Goal: Task Accomplishment & Management: Manage account settings

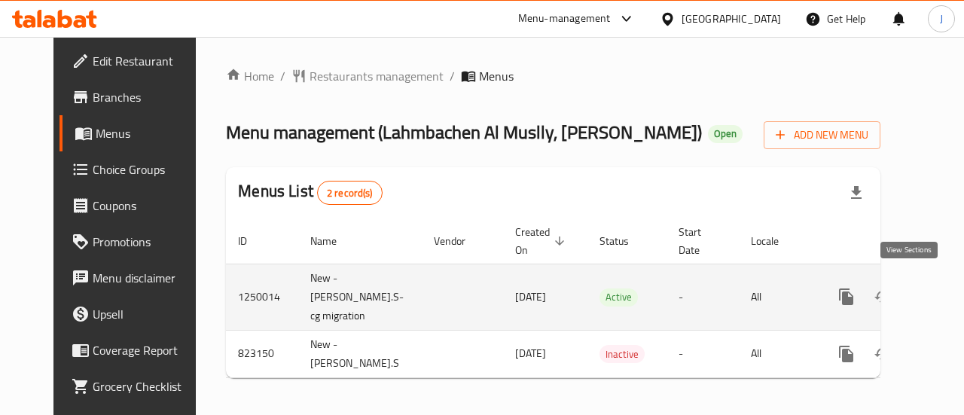
click at [946, 294] on icon "enhanced table" at bounding box center [955, 297] width 18 height 18
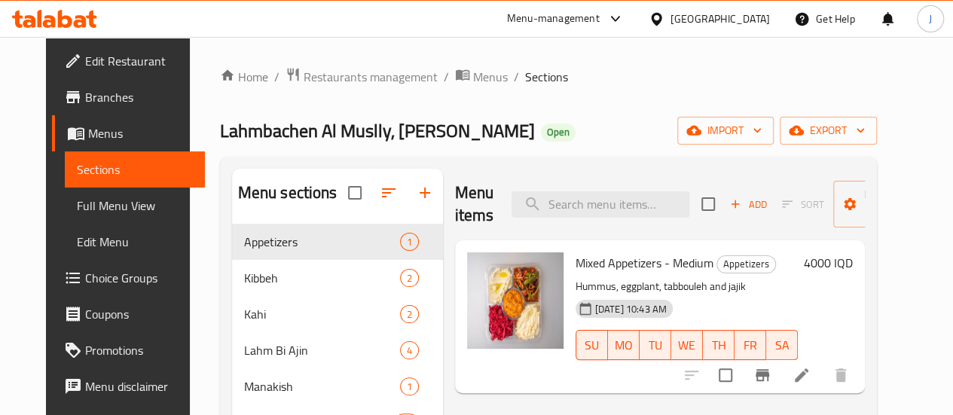
scroll to position [211, 0]
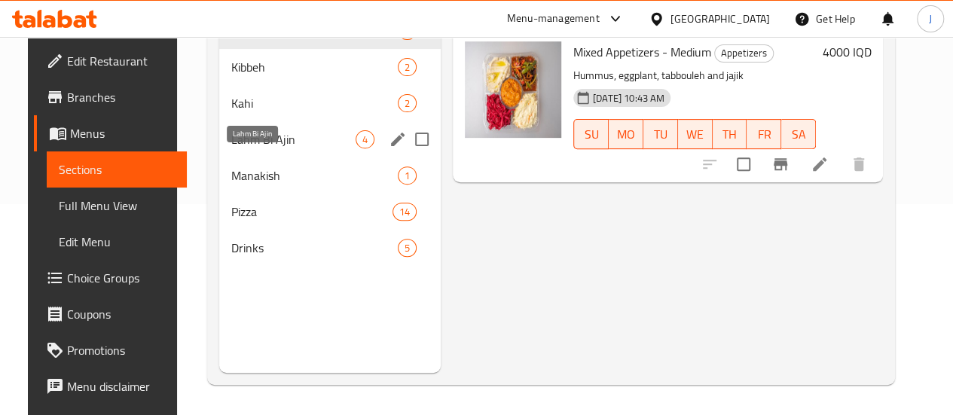
click at [244, 148] on span "Lahm Bi Ajin" at bounding box center [293, 139] width 124 height 18
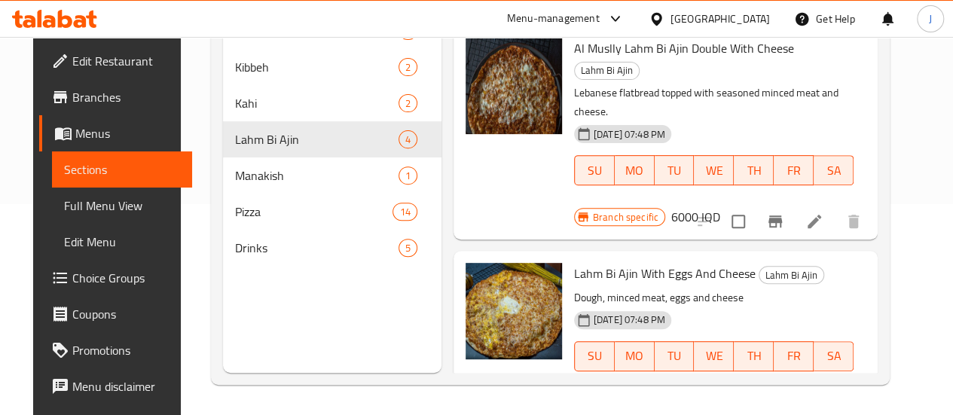
scroll to position [404, 0]
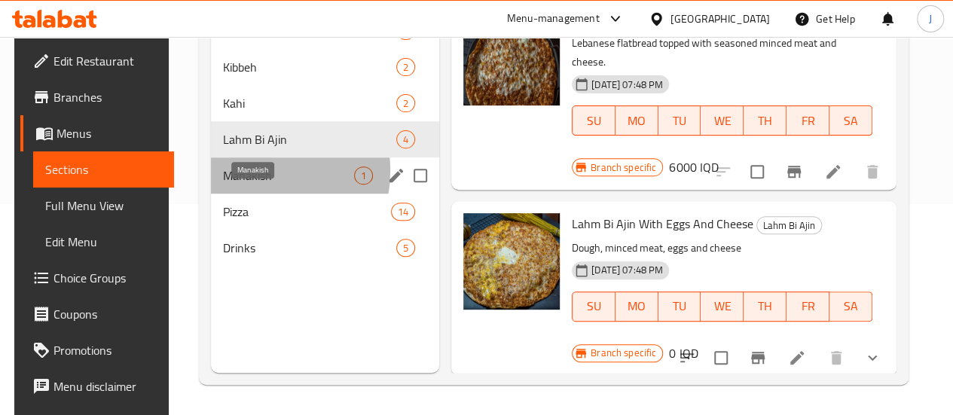
click at [244, 184] on span "Manakish" at bounding box center [288, 175] width 131 height 18
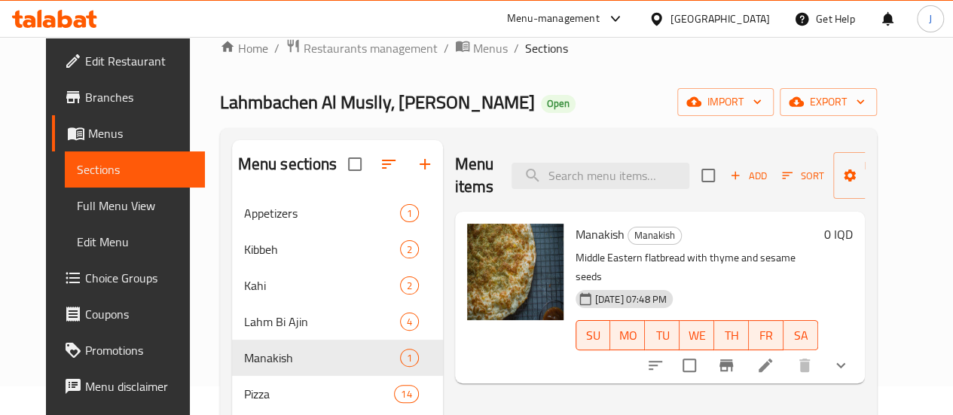
scroll to position [211, 0]
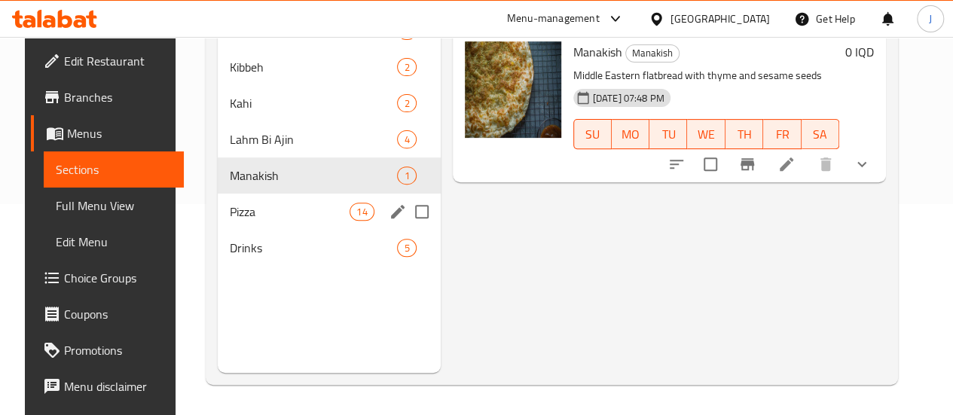
click at [249, 230] on div "Pizza 14" at bounding box center [329, 212] width 223 height 36
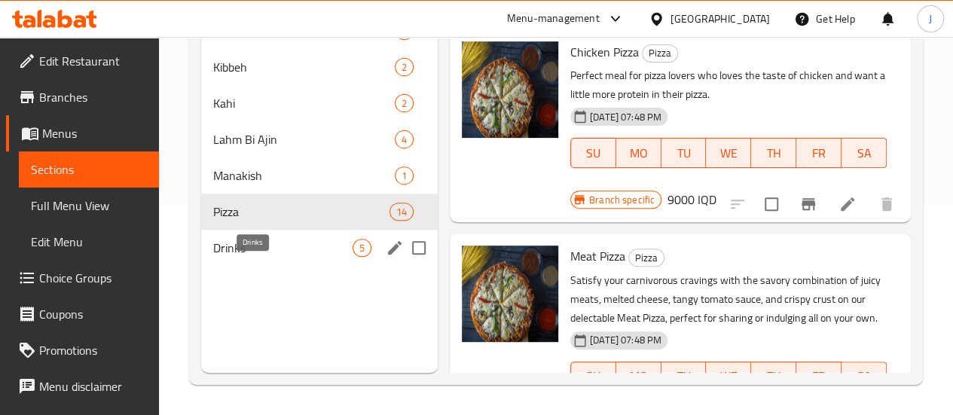
click at [244, 257] on span "Drinks" at bounding box center [282, 248] width 139 height 18
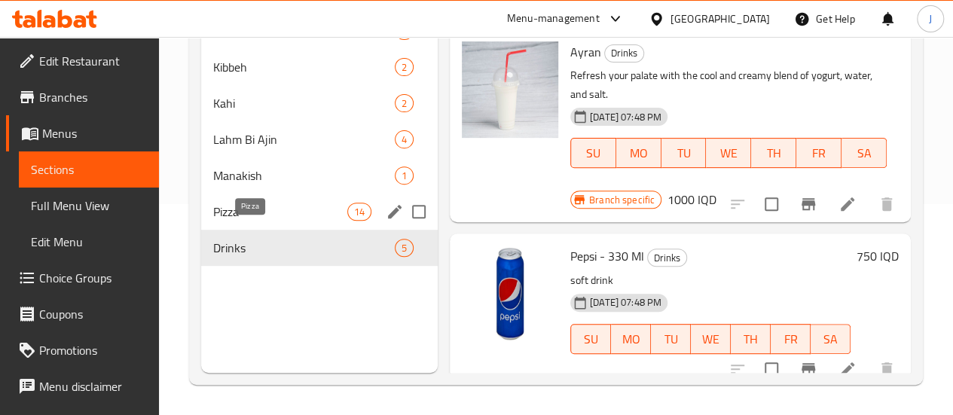
click at [218, 221] on span "Pizza" at bounding box center [280, 212] width 134 height 18
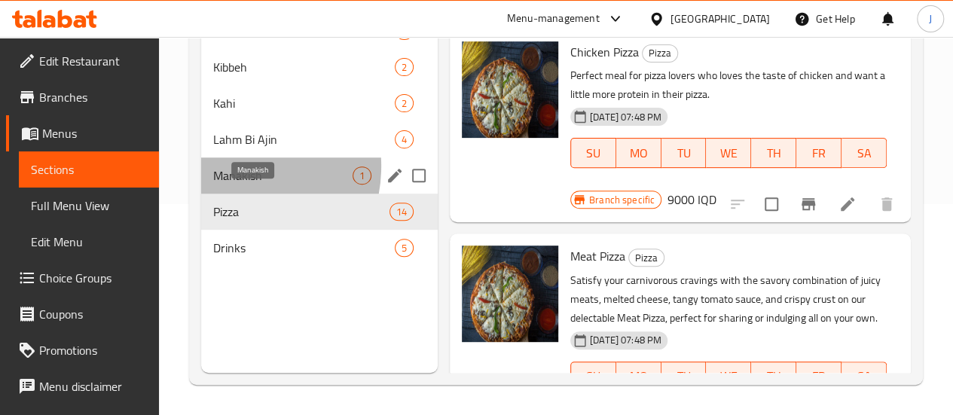
click at [227, 187] on div "Manakish 1" at bounding box center [319, 175] width 236 height 36
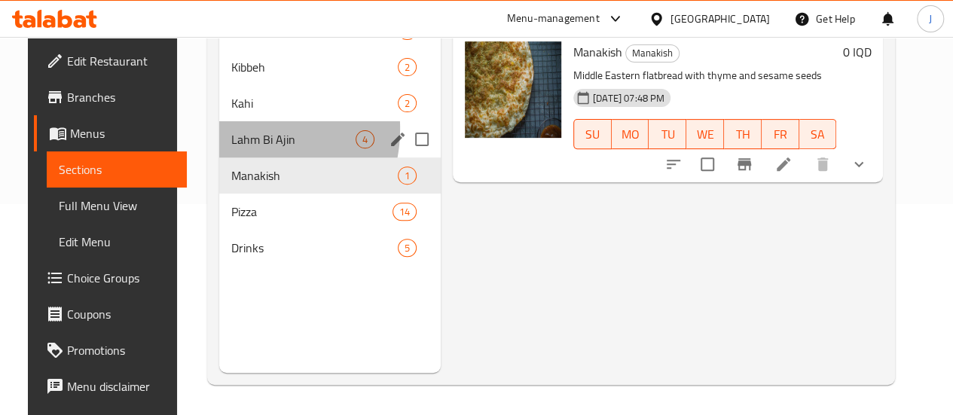
click at [227, 151] on div "Lahm Bi Ajin 4" at bounding box center [329, 139] width 221 height 36
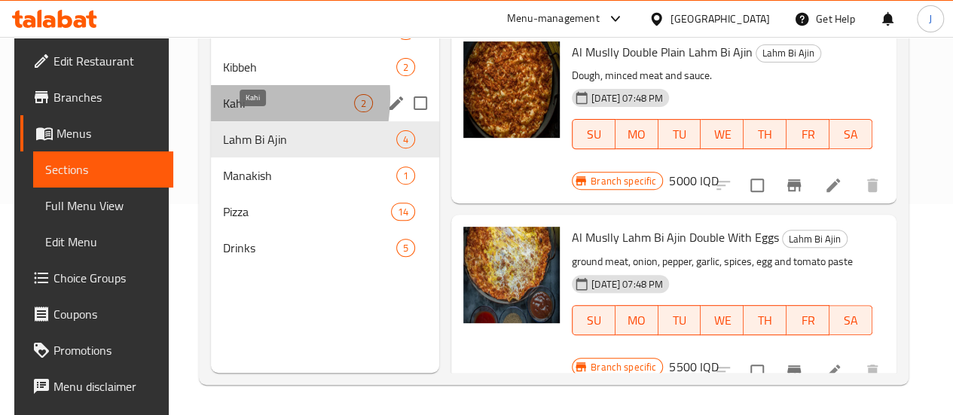
click at [223, 112] on span "Kahi" at bounding box center [288, 103] width 131 height 18
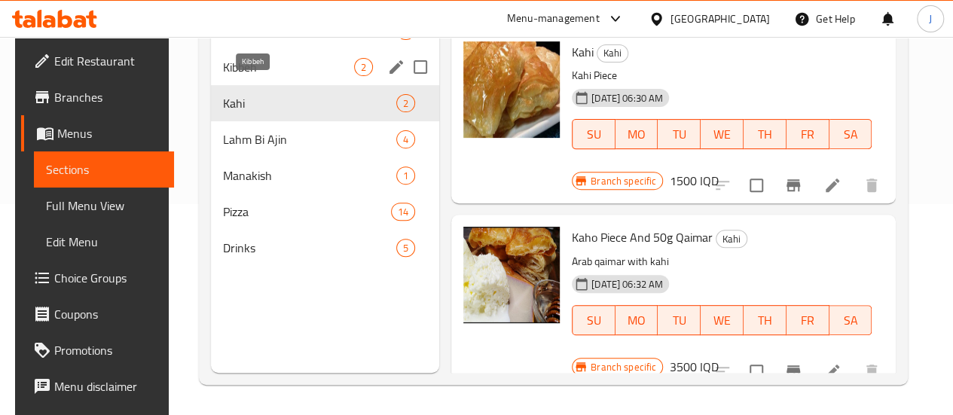
click at [230, 76] on div "Kibbeh 2" at bounding box center [325, 67] width 228 height 36
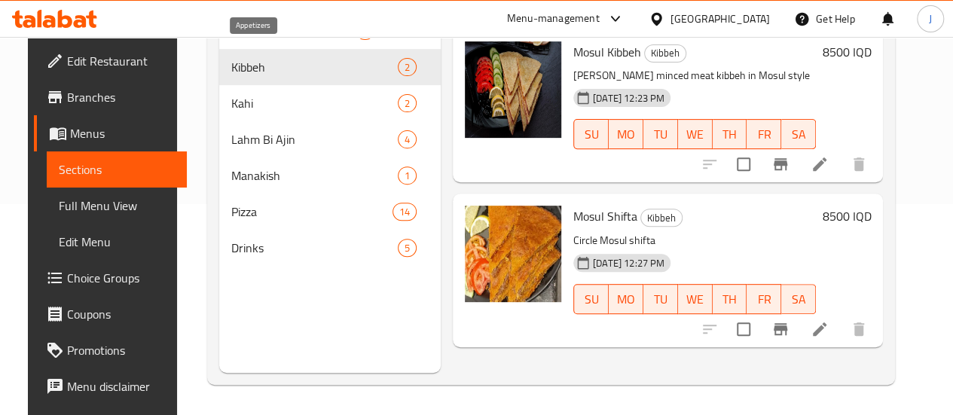
click at [231, 40] on span "Appetizers" at bounding box center [293, 31] width 124 height 18
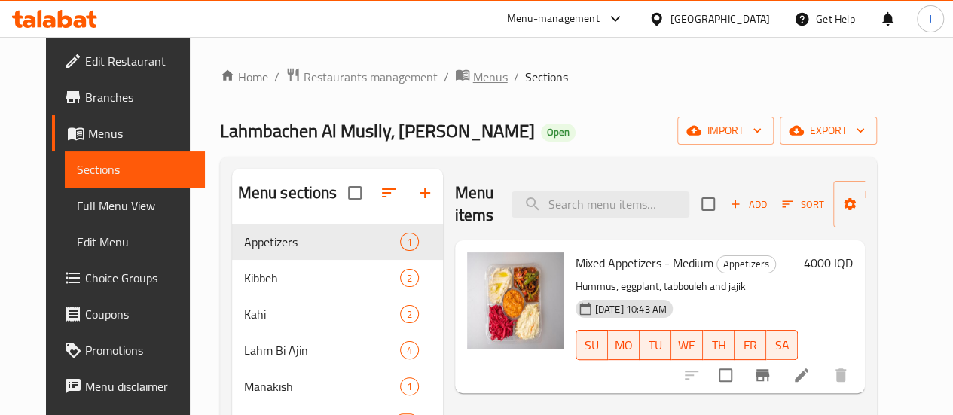
click at [473, 78] on span "Menus" at bounding box center [490, 77] width 35 height 18
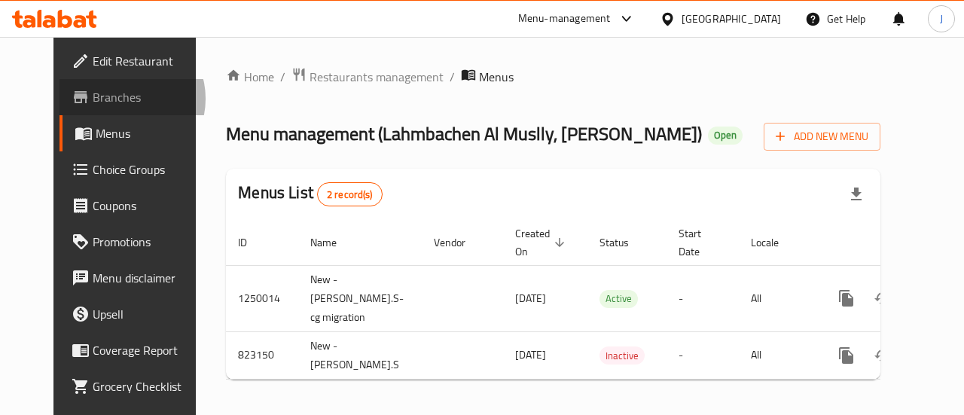
click at [93, 99] on span "Branches" at bounding box center [148, 97] width 110 height 18
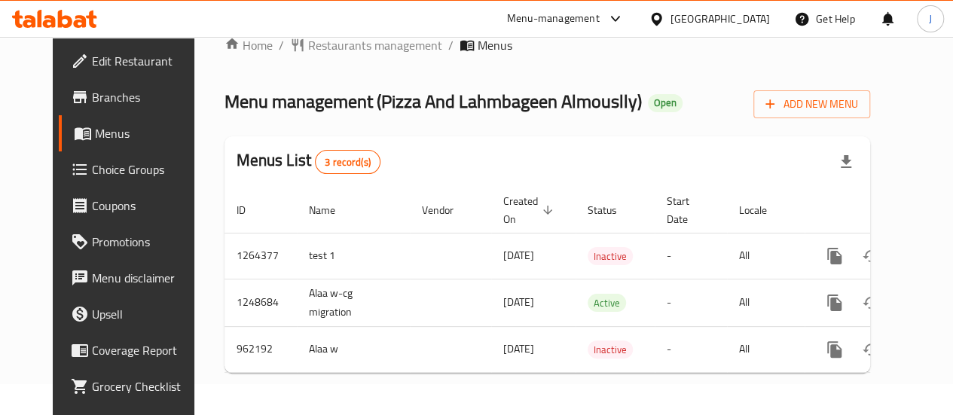
scroll to position [0, 15]
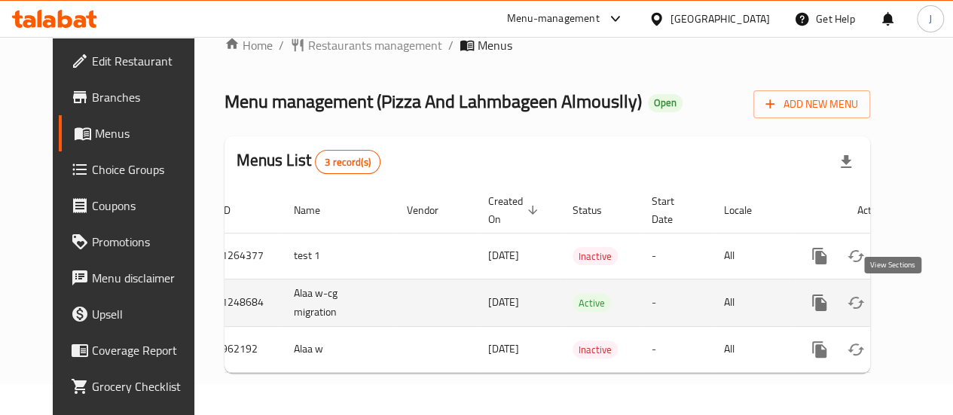
click at [921, 296] on icon "enhanced table" at bounding box center [928, 303] width 14 height 14
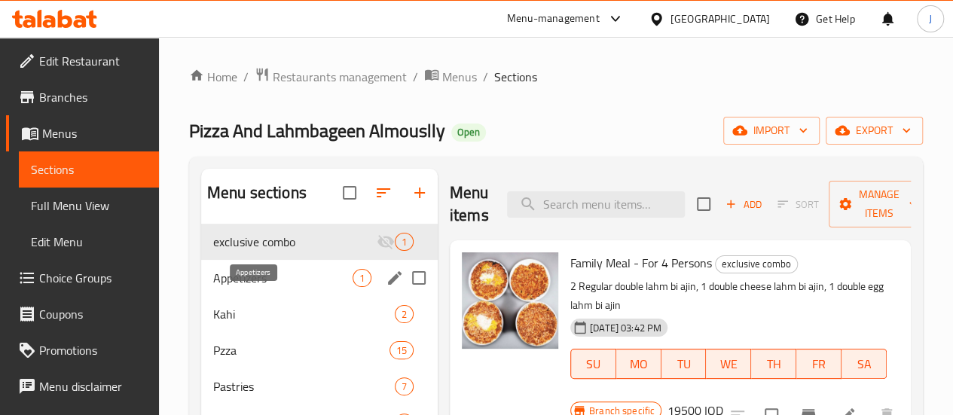
click at [265, 287] on span "Appetizers" at bounding box center [282, 278] width 139 height 18
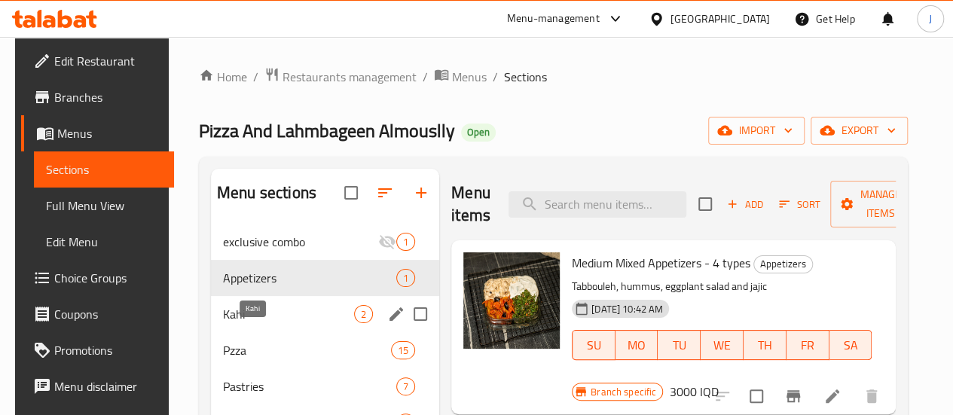
click at [249, 323] on span "Kahi" at bounding box center [288, 314] width 131 height 18
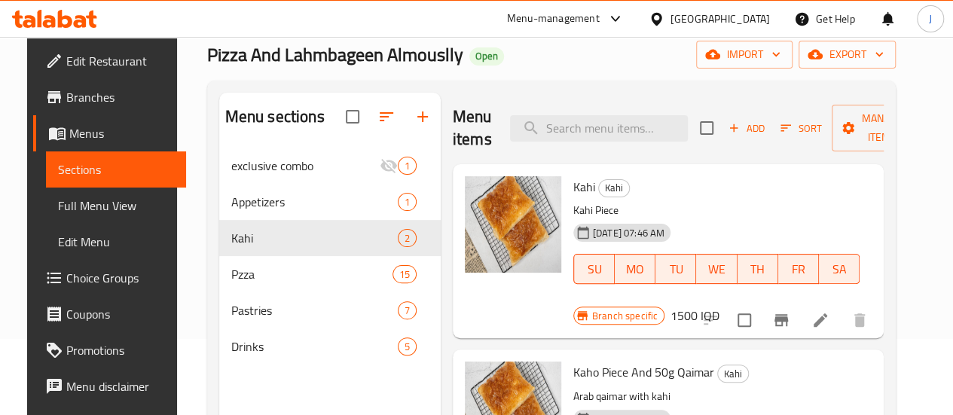
scroll to position [151, 0]
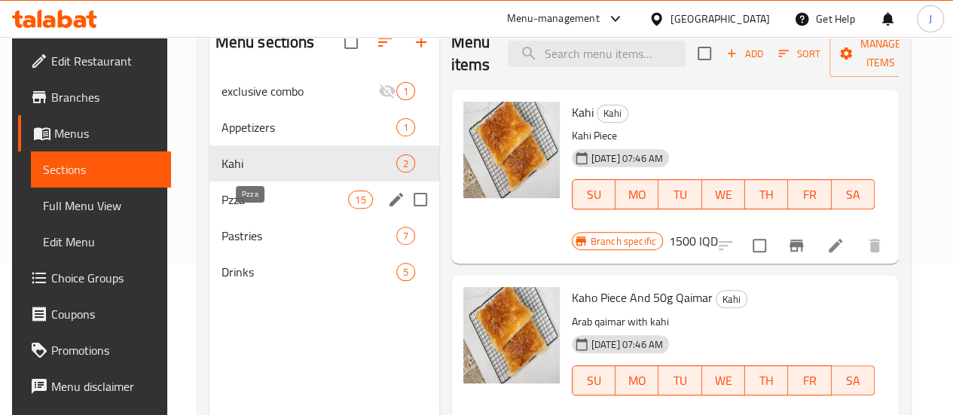
click at [242, 209] on span "Pzza" at bounding box center [284, 200] width 127 height 18
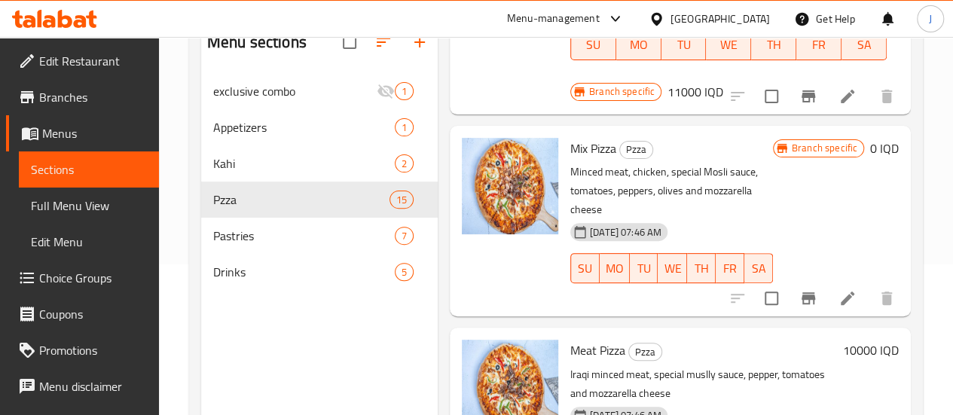
scroll to position [753, 0]
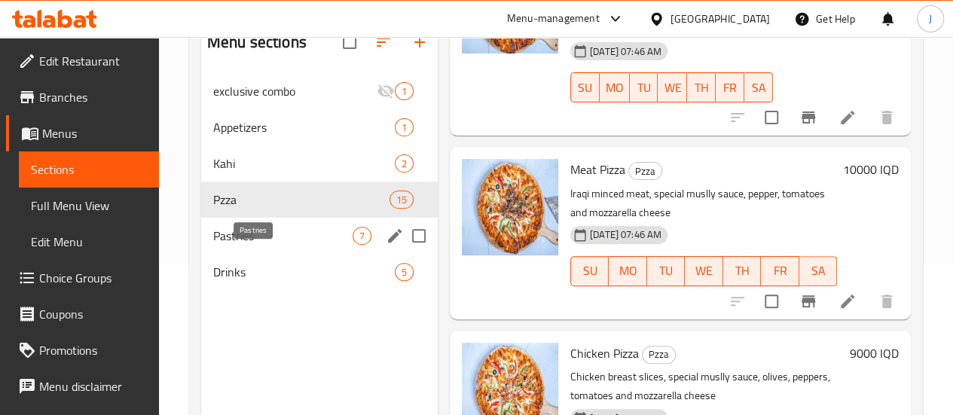
click at [266, 245] on span "Pastries" at bounding box center [282, 236] width 139 height 18
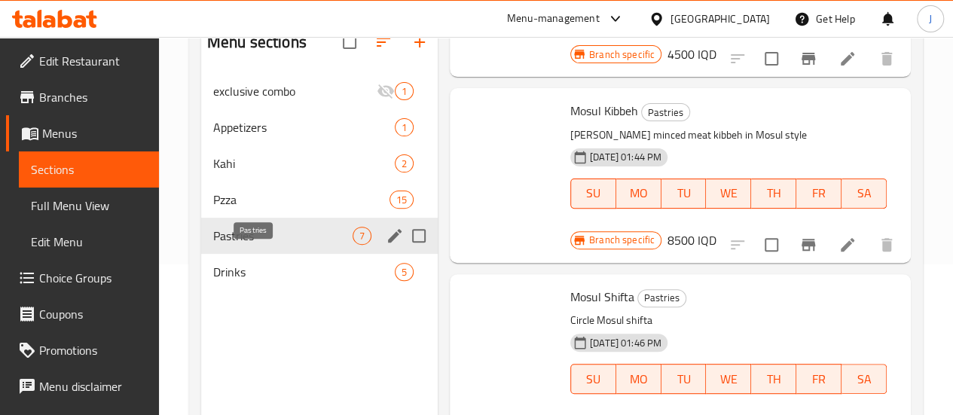
scroll to position [834, 0]
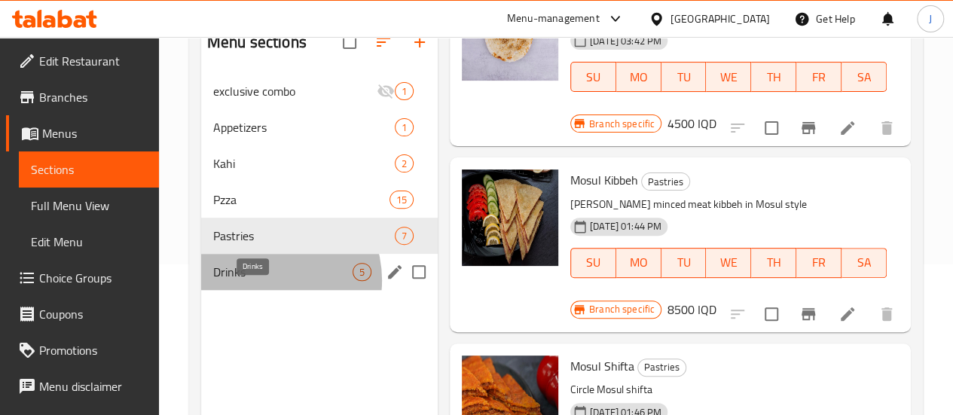
click at [264, 281] on span "Drinks" at bounding box center [282, 272] width 139 height 18
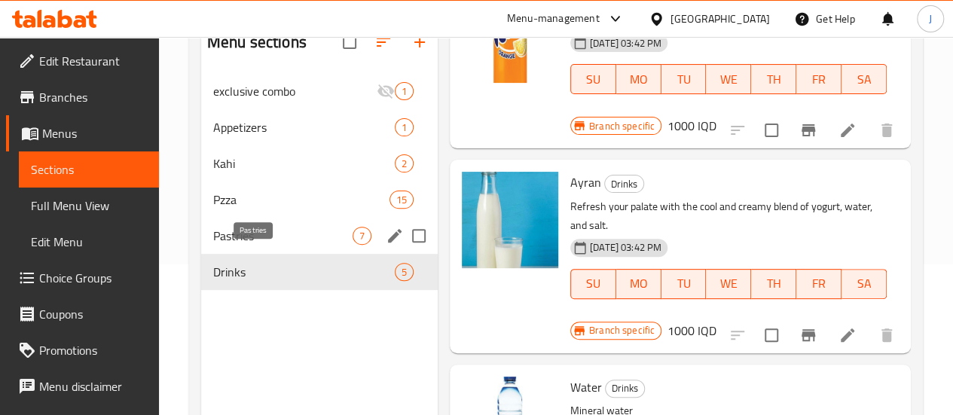
click at [233, 245] on span "Pastries" at bounding box center [282, 236] width 139 height 18
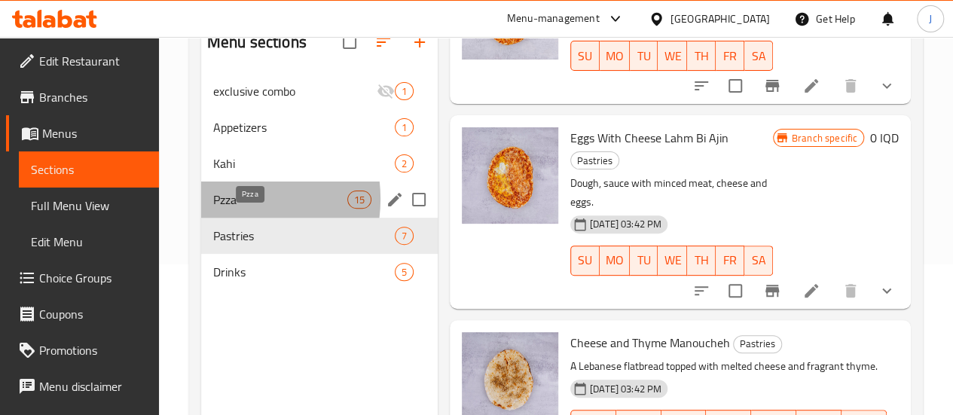
click at [227, 209] on span "Pzza" at bounding box center [280, 200] width 134 height 18
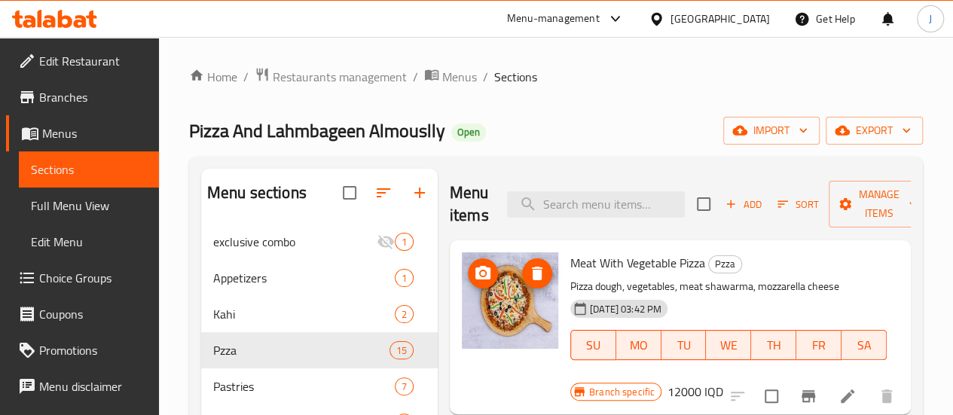
scroll to position [151, 0]
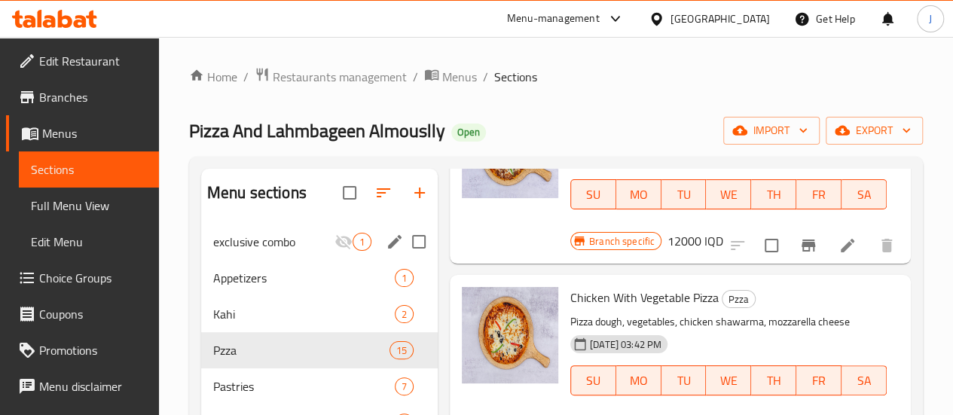
click at [235, 251] on span "exclusive combo" at bounding box center [273, 242] width 121 height 18
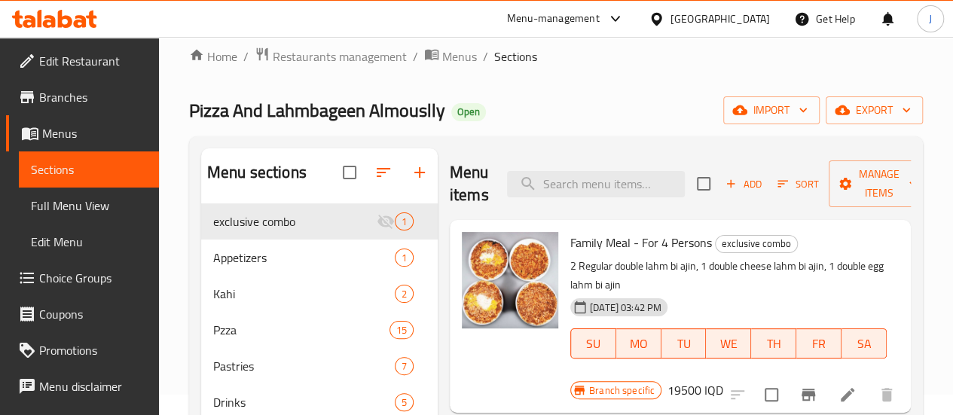
scroll to position [211, 0]
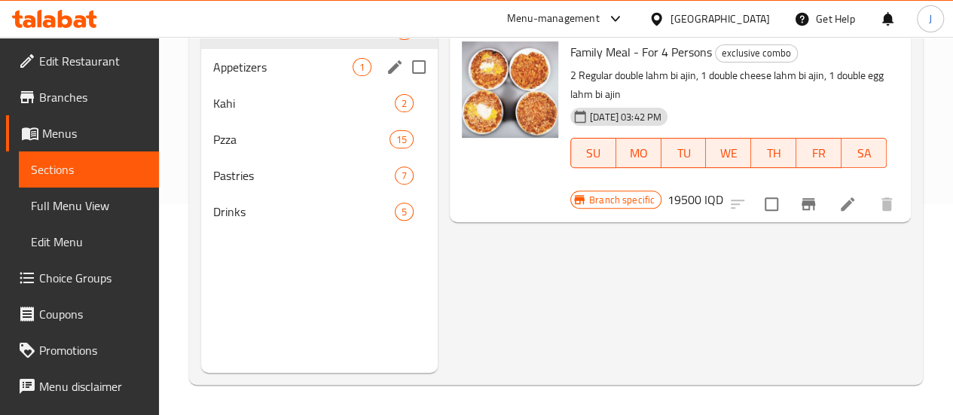
click at [258, 76] on span "Appetizers" at bounding box center [282, 67] width 139 height 18
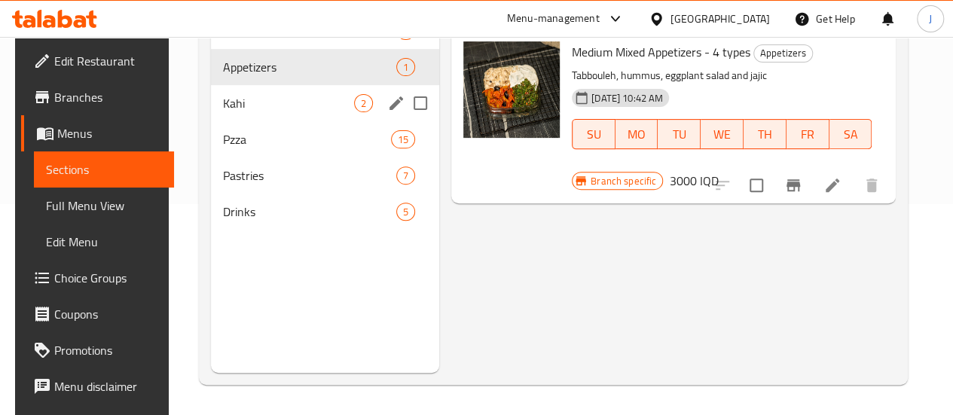
click at [211, 121] on div "Kahi 2" at bounding box center [325, 103] width 228 height 36
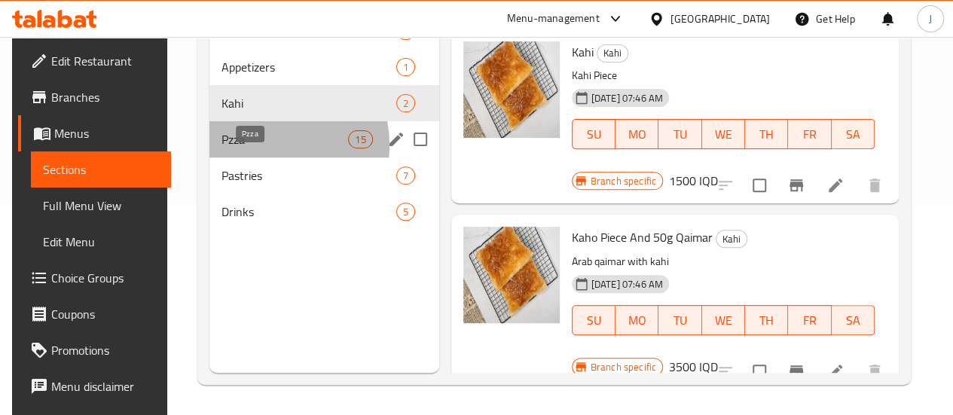
click at [258, 148] on span "Pzza" at bounding box center [284, 139] width 127 height 18
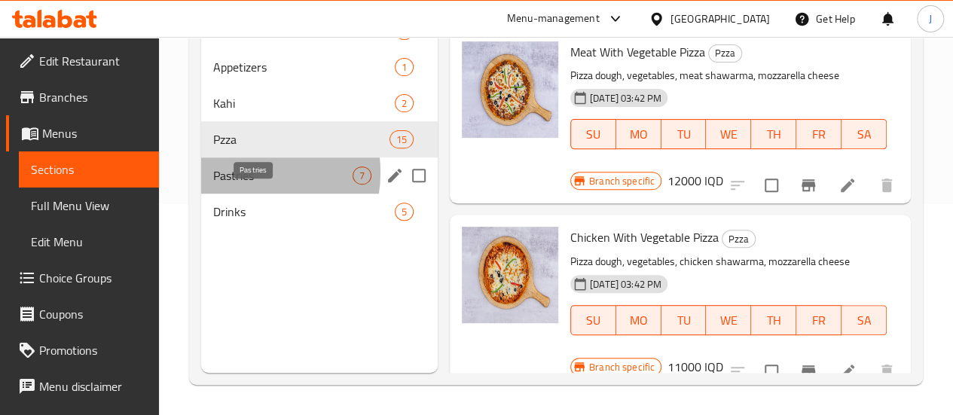
click at [242, 184] on span "Pastries" at bounding box center [282, 175] width 139 height 18
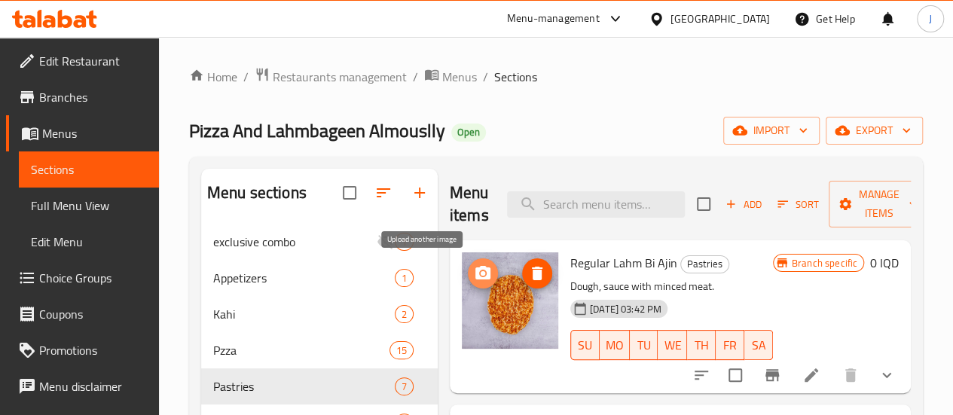
click at [475, 279] on icon "upload picture" at bounding box center [482, 273] width 15 height 14
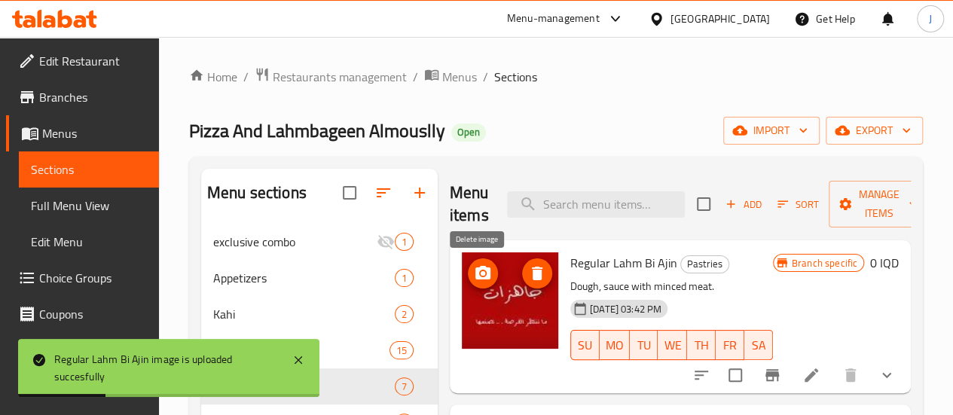
click at [522, 279] on span "delete image" at bounding box center [537, 273] width 30 height 18
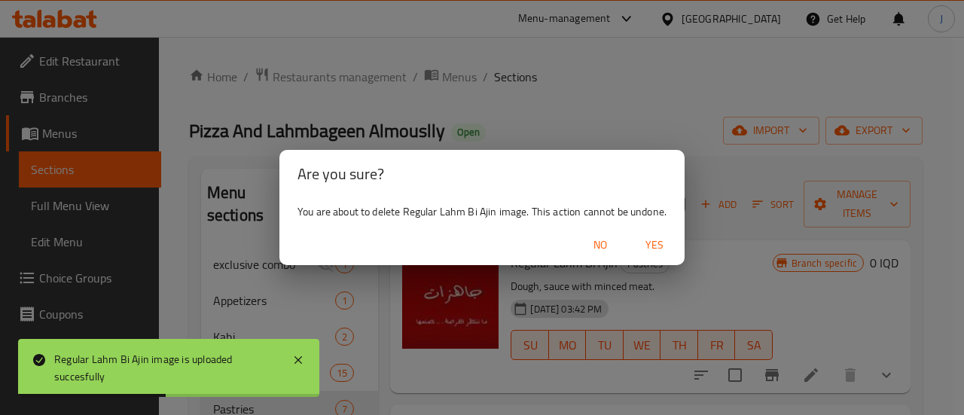
click at [654, 245] on span "Yes" at bounding box center [654, 245] width 36 height 19
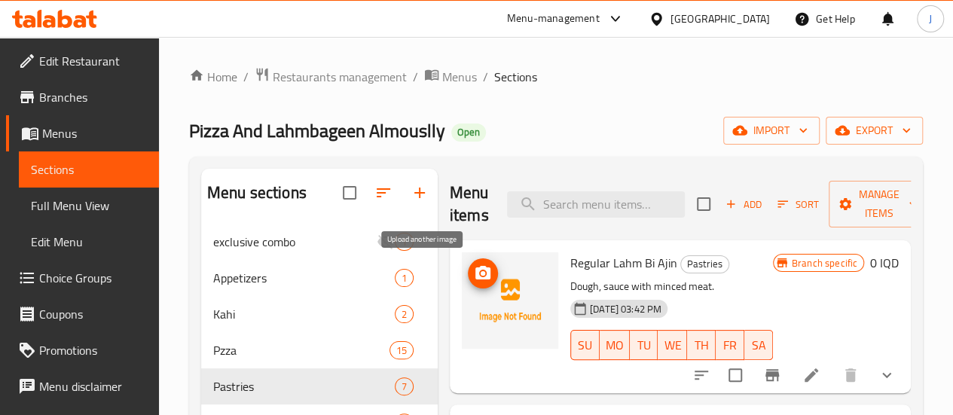
click at [474, 277] on icon "upload picture" at bounding box center [483, 273] width 18 height 18
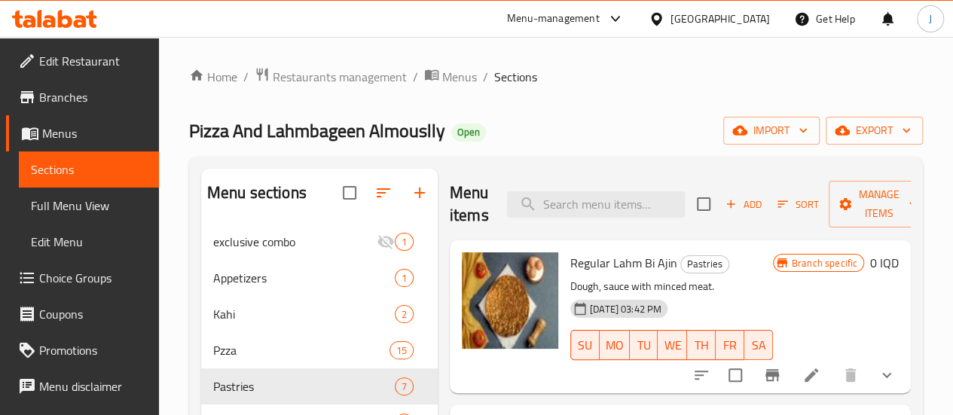
click at [652, 127] on div "Pizza And Lahmbageen Almouslly Open import export" at bounding box center [555, 131] width 733 height 28
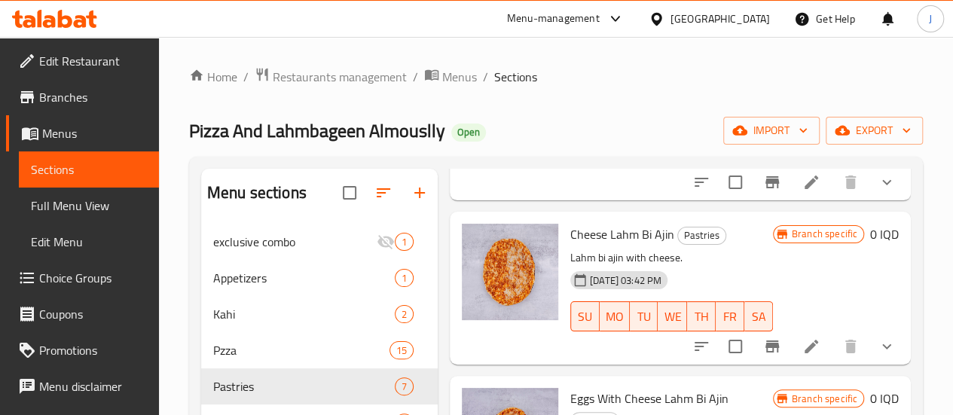
scroll to position [226, 0]
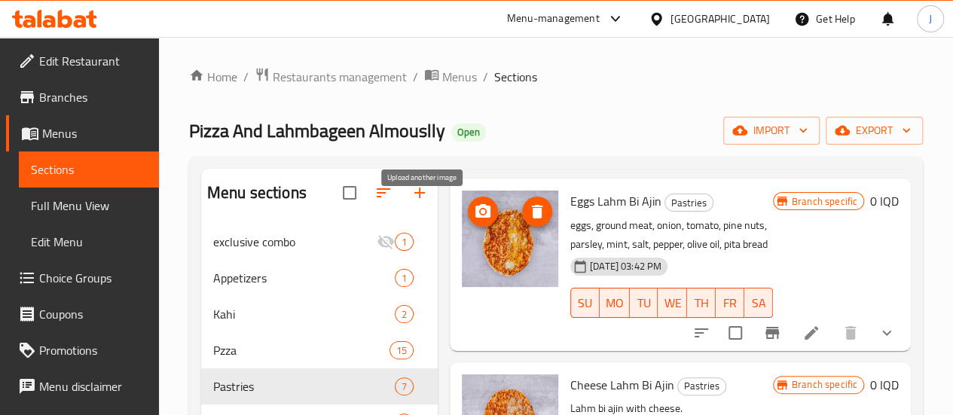
click at [475, 211] on icon "upload picture" at bounding box center [482, 211] width 15 height 14
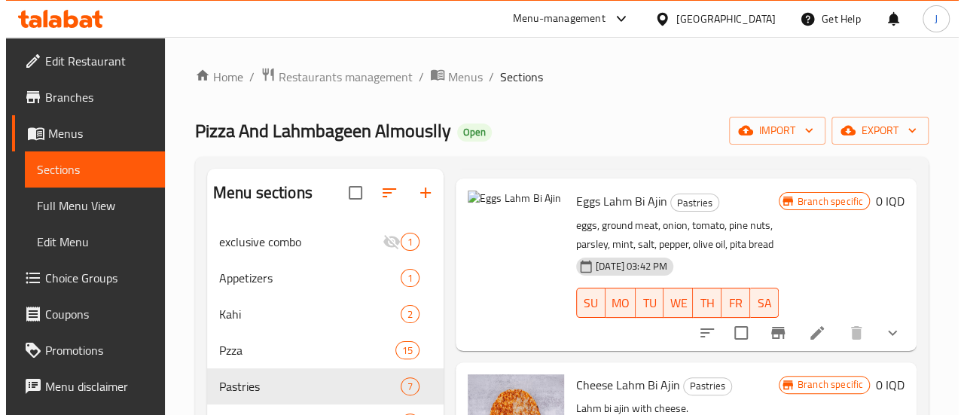
scroll to position [527, 0]
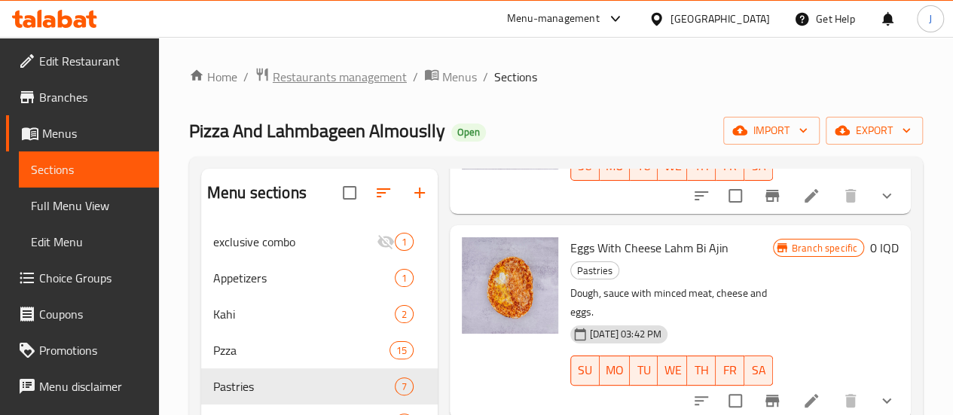
click at [279, 69] on span "Restaurants management" at bounding box center [340, 77] width 134 height 18
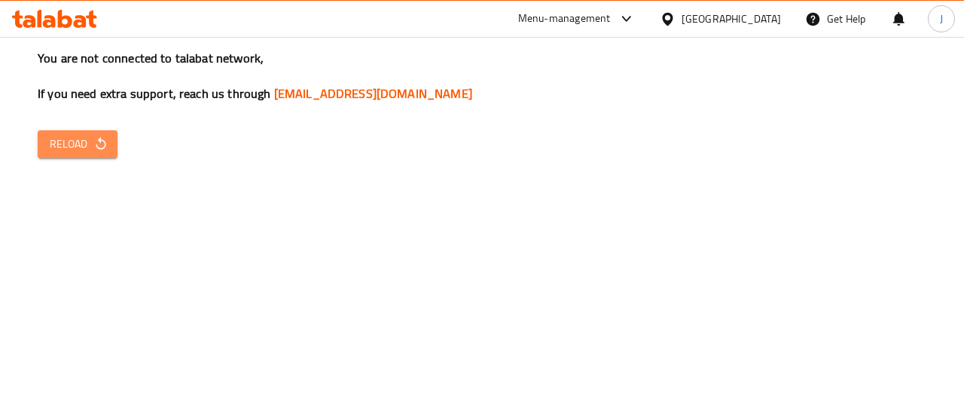
click at [57, 142] on span "Reload" at bounding box center [78, 144] width 56 height 19
click at [57, 151] on span "Reload" at bounding box center [78, 144] width 56 height 19
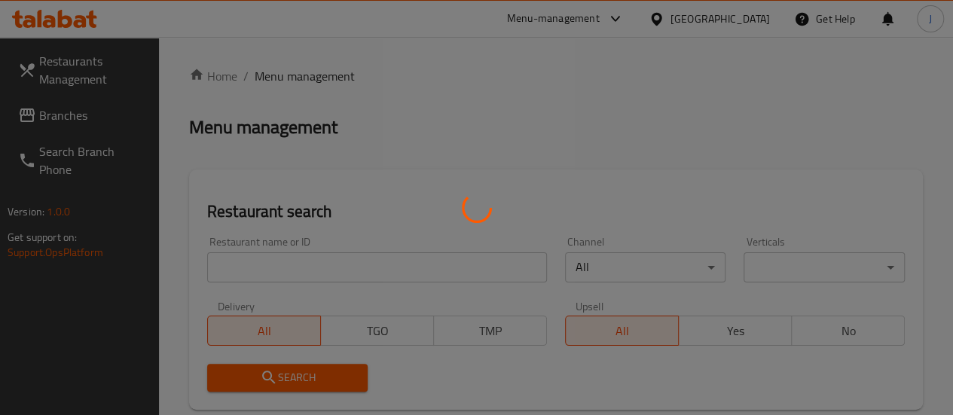
click at [334, 267] on div at bounding box center [476, 207] width 953 height 415
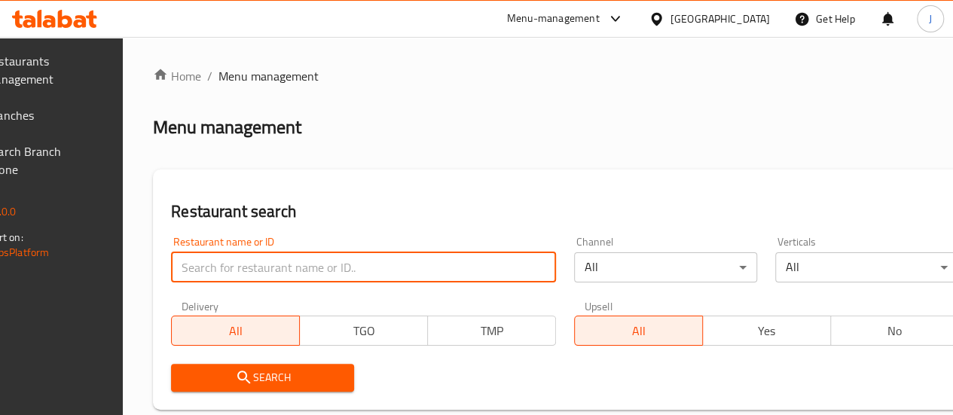
click at [334, 267] on input "search" at bounding box center [363, 267] width 385 height 30
type input "we2"
click button "Search" at bounding box center [262, 378] width 183 height 28
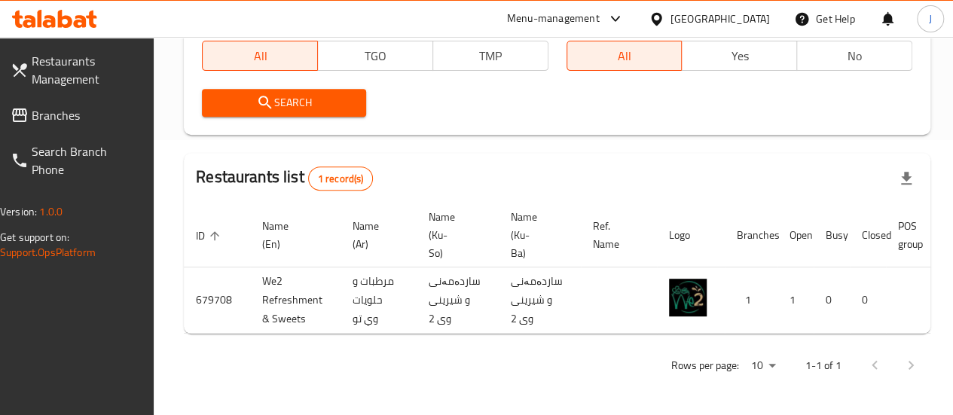
scroll to position [0, 161]
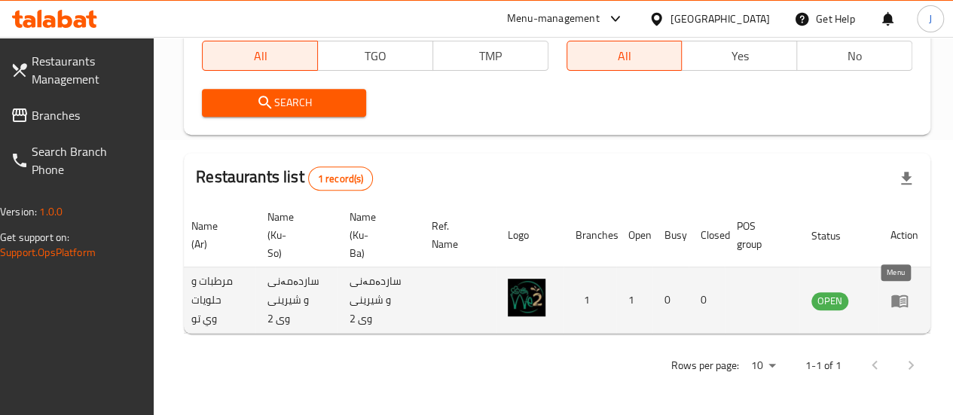
click at [895, 291] on icon "enhanced table" at bounding box center [899, 300] width 18 height 18
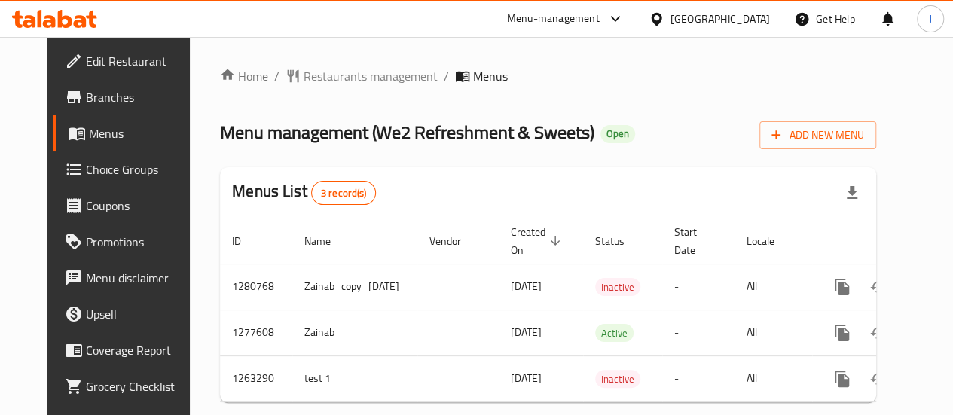
scroll to position [0, 51]
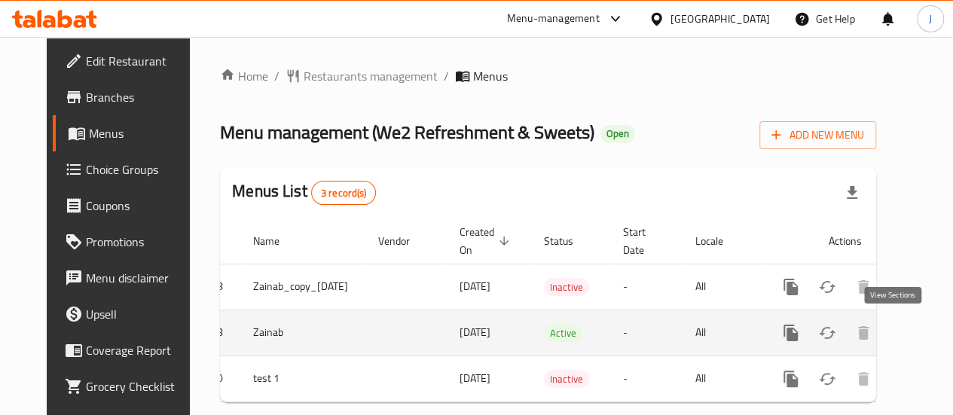
click at [896, 334] on icon "enhanced table" at bounding box center [899, 333] width 18 height 18
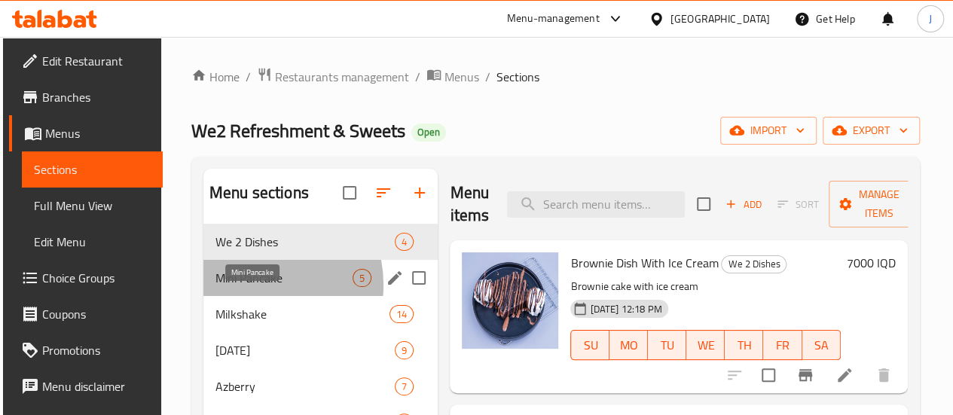
click at [250, 287] on span "Mini Pancake" at bounding box center [283, 278] width 137 height 18
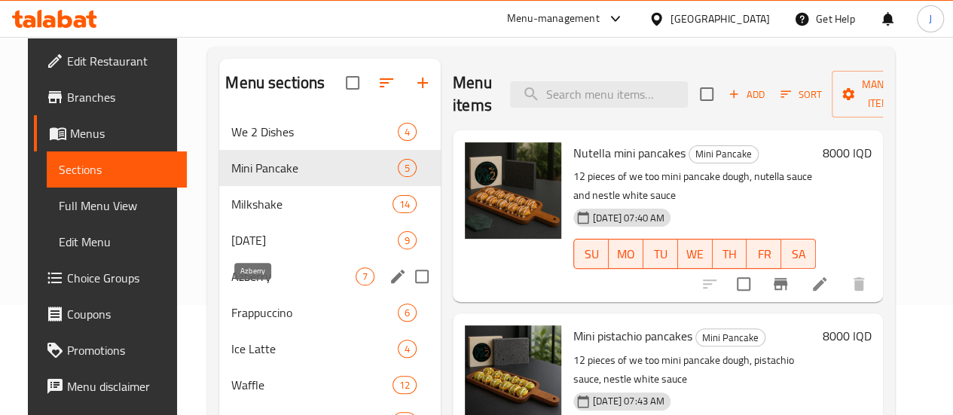
scroll to position [113, 0]
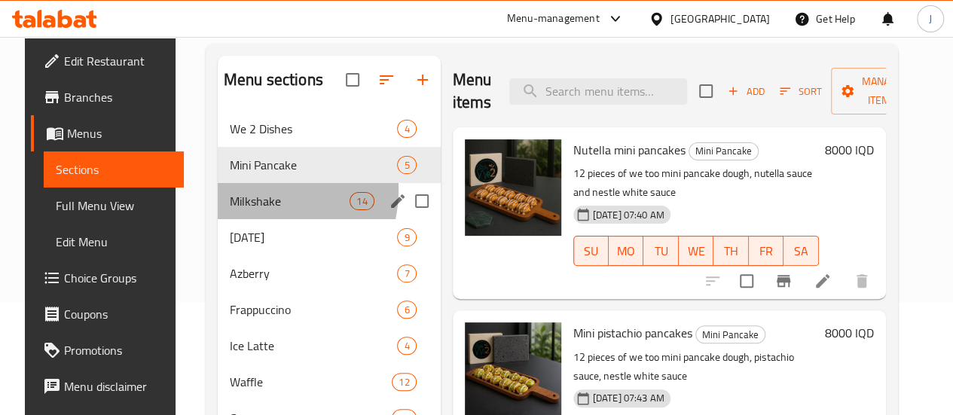
click at [239, 212] on div "Milkshake 14" at bounding box center [329, 201] width 223 height 36
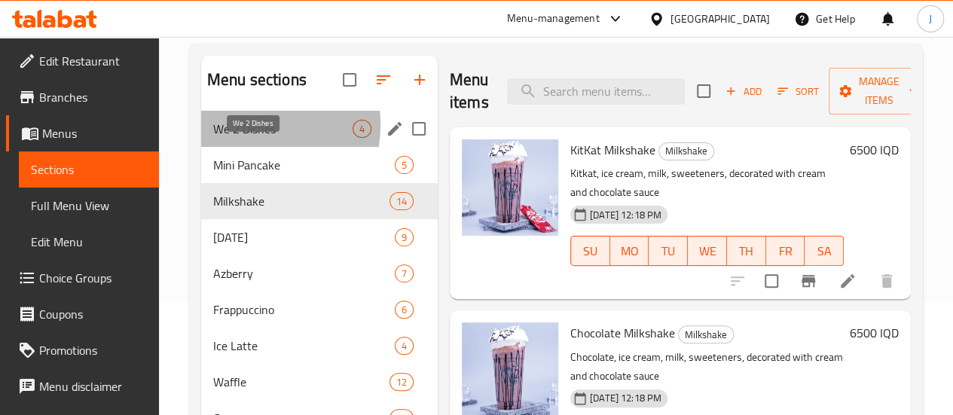
click at [244, 138] on span "We 2 Dishes" at bounding box center [282, 129] width 139 height 18
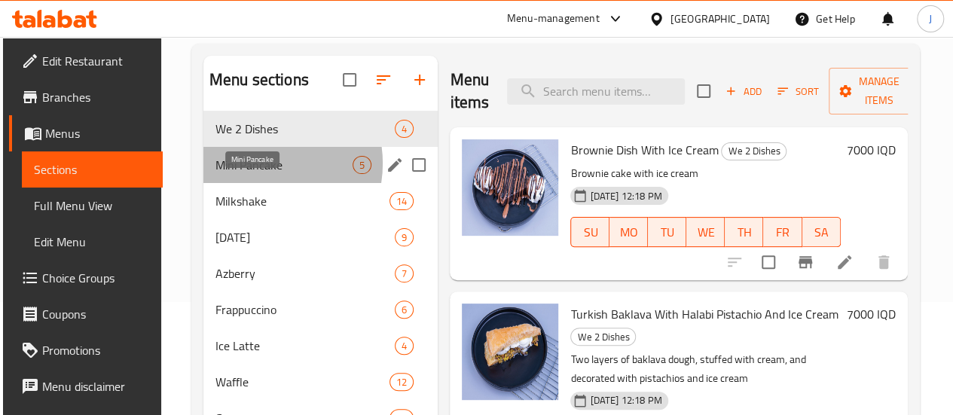
click at [256, 174] on span "Mini Pancake" at bounding box center [283, 165] width 137 height 18
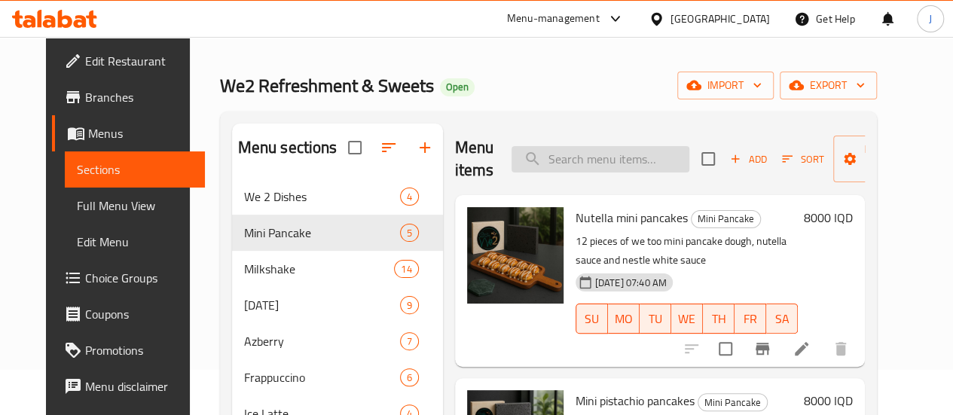
scroll to position [47, 0]
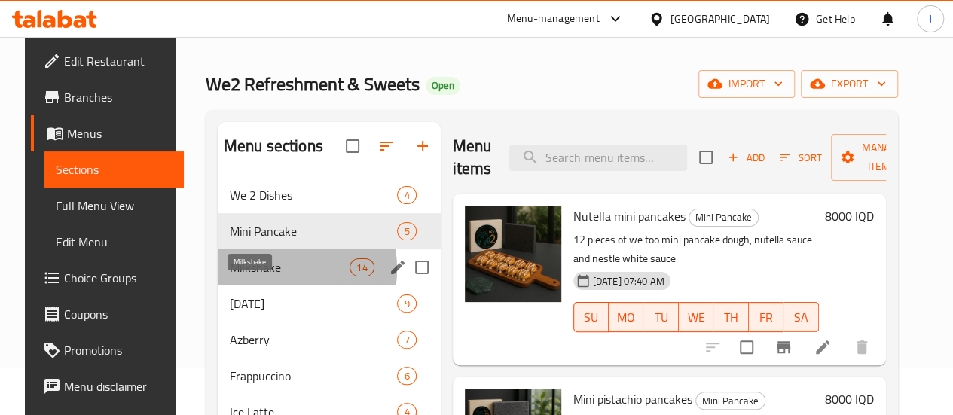
click at [252, 276] on span "Milkshake" at bounding box center [290, 267] width 120 height 18
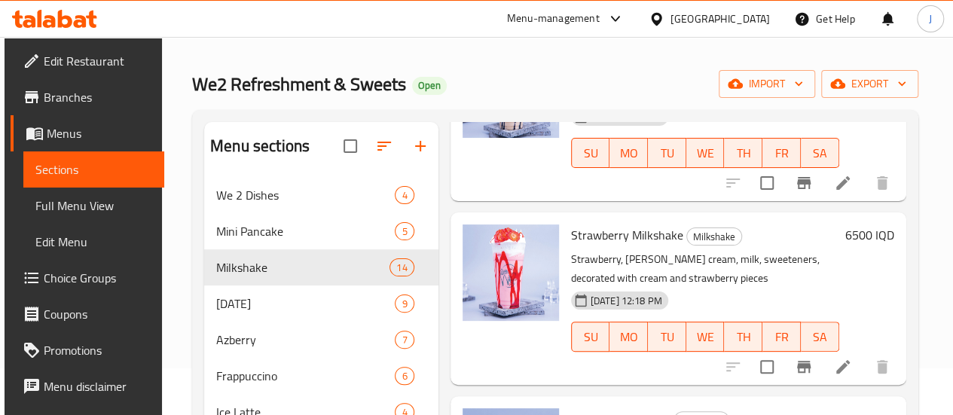
scroll to position [1467, 0]
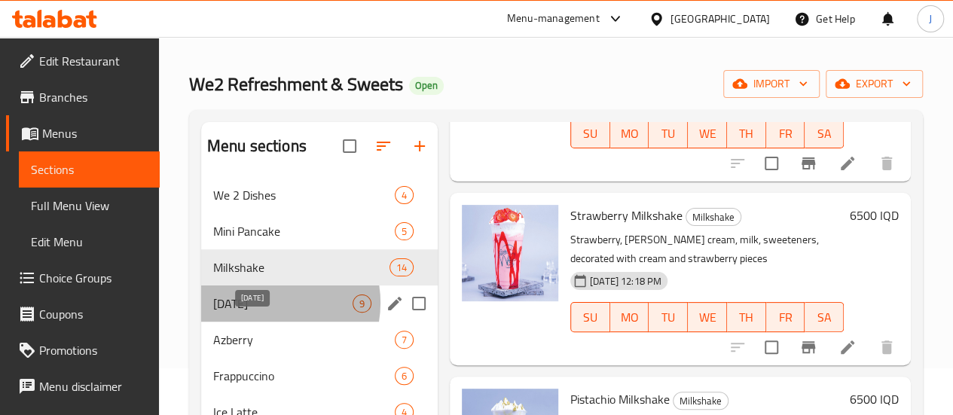
click at [265, 313] on span "Sunday" at bounding box center [282, 303] width 139 height 18
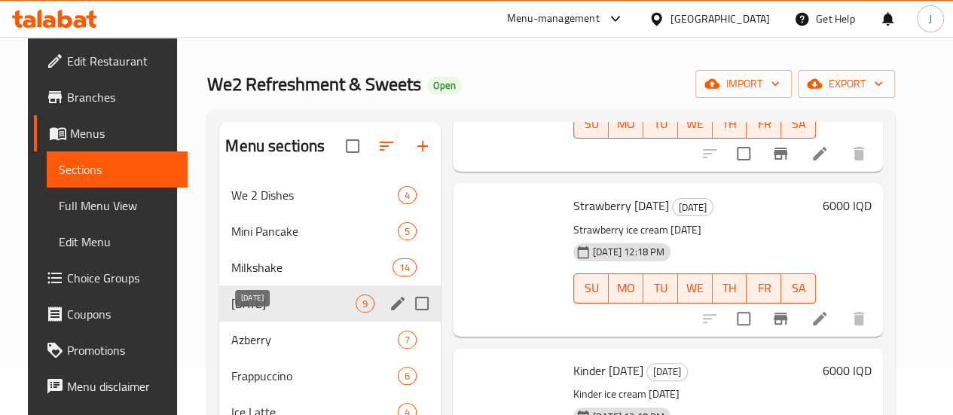
scroll to position [481, 0]
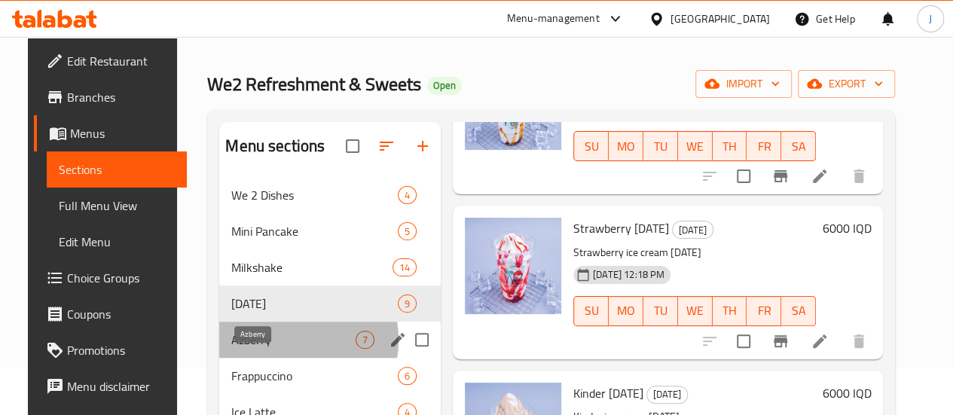
click at [266, 349] on span "Azberry" at bounding box center [293, 340] width 124 height 18
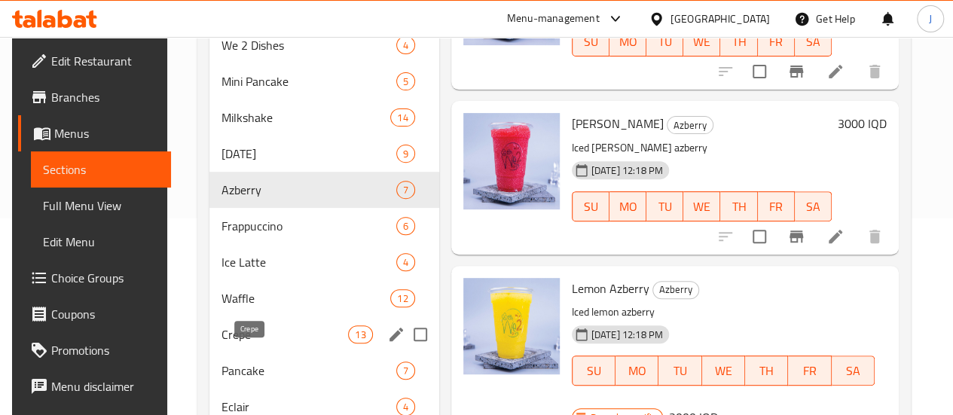
scroll to position [205, 0]
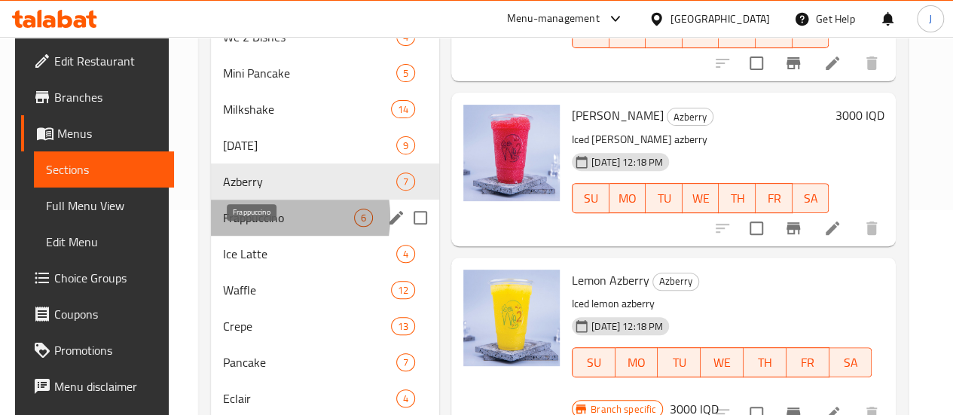
click at [255, 227] on span "Frappuccino" at bounding box center [288, 218] width 131 height 18
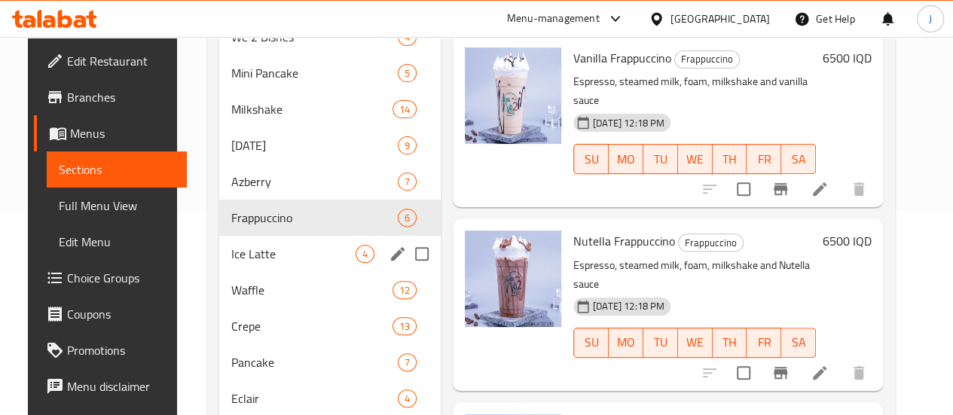
click at [261, 272] on div "Ice Latte 4" at bounding box center [329, 254] width 221 height 36
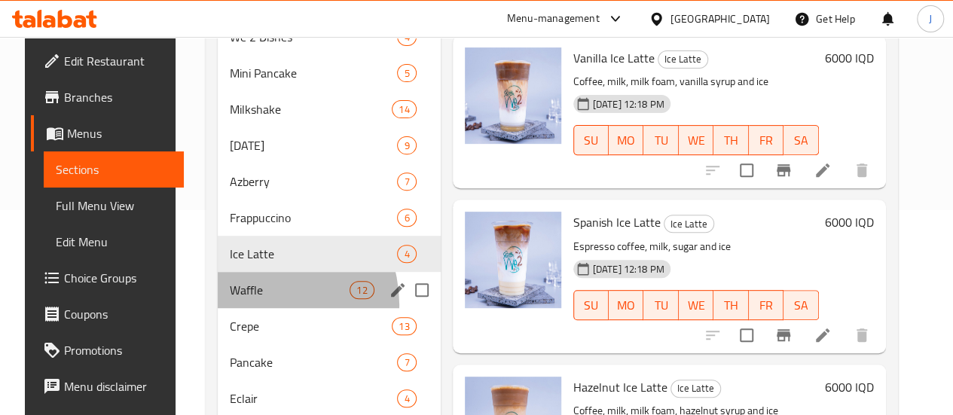
click at [245, 308] on div "Waffle 12" at bounding box center [329, 290] width 223 height 36
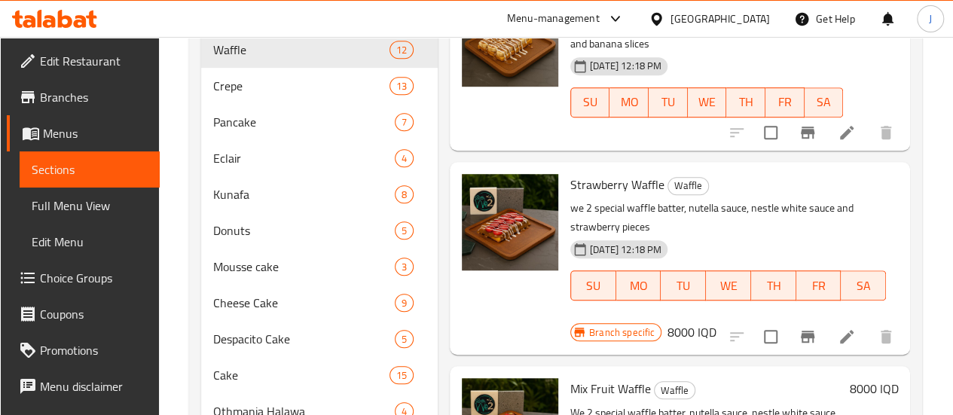
scroll to position [438, 0]
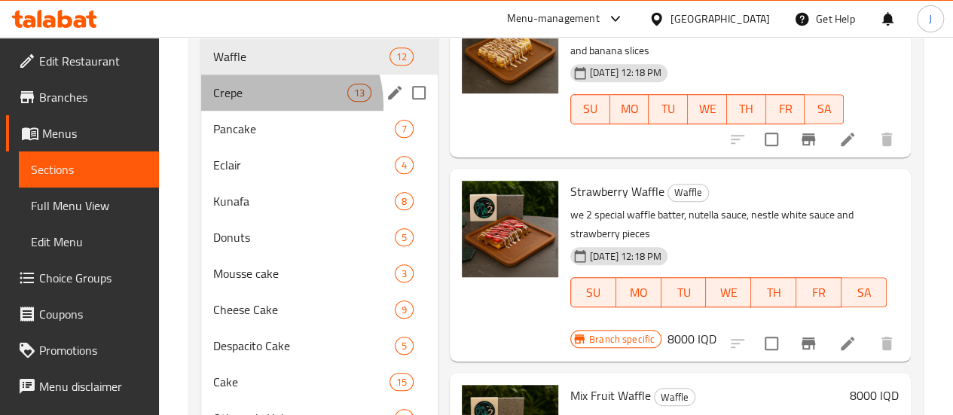
click at [271, 111] on div "Crepe 13" at bounding box center [319, 93] width 236 height 36
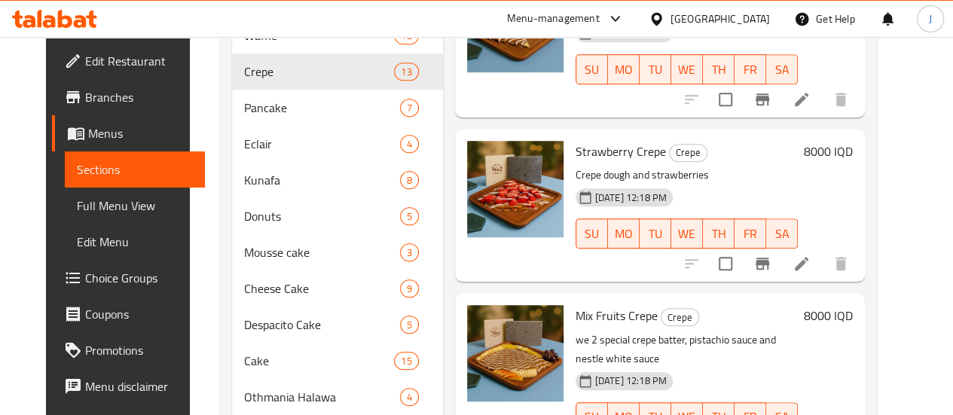
scroll to position [456, 0]
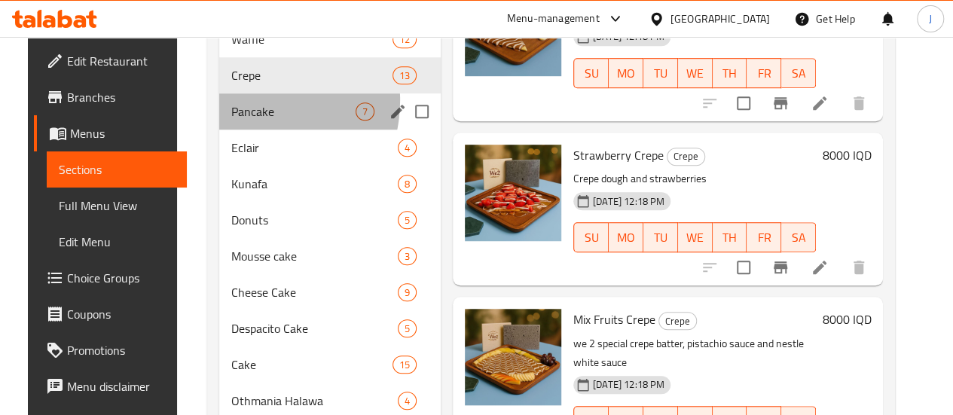
click at [229, 123] on div "Pancake 7" at bounding box center [329, 111] width 221 height 36
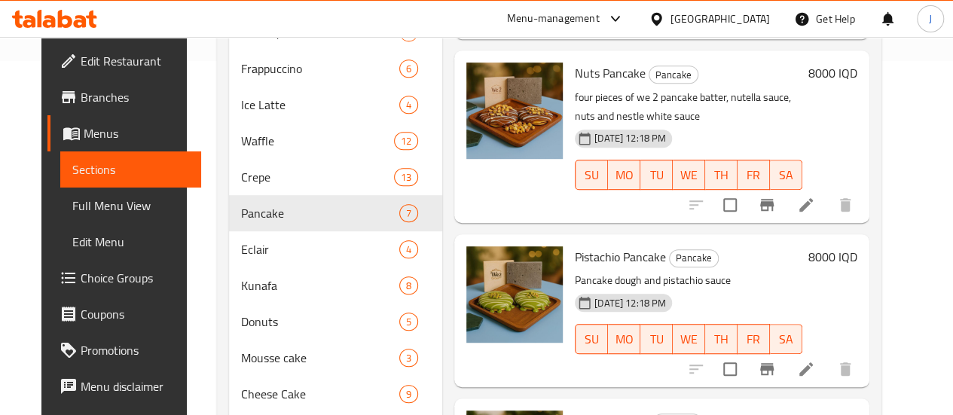
scroll to position [355, 0]
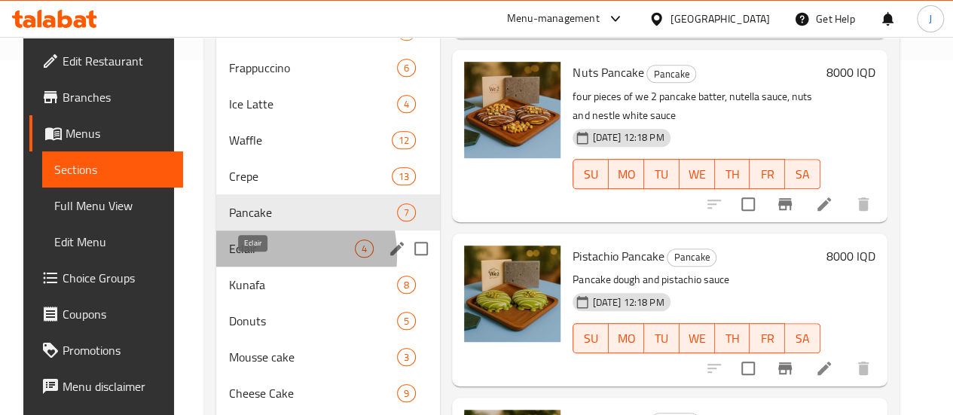
click at [242, 258] on span "Eclair" at bounding box center [291, 248] width 127 height 18
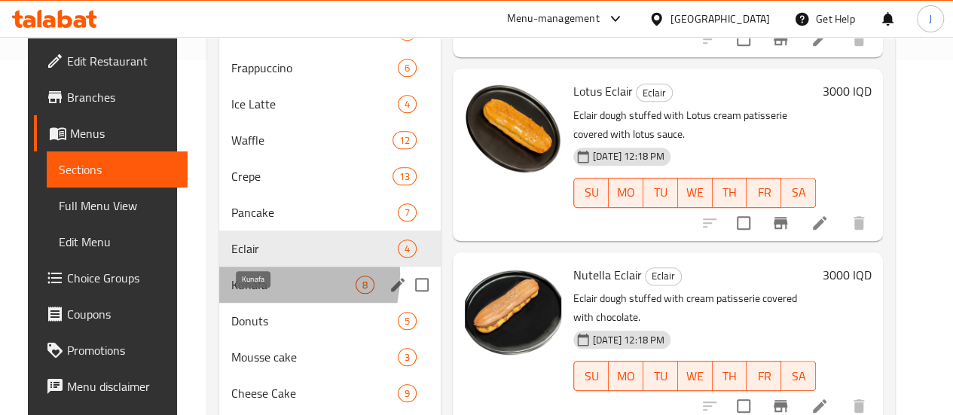
click at [242, 294] on span "Kunafa" at bounding box center [293, 285] width 124 height 18
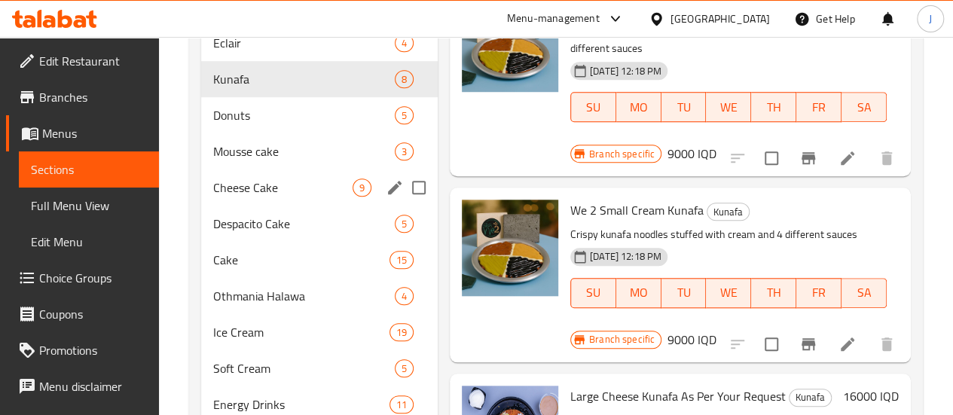
scroll to position [554, 0]
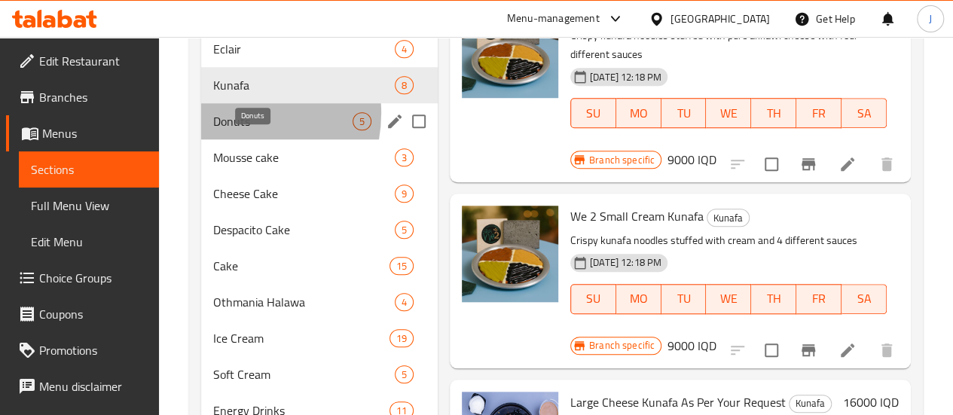
click at [227, 130] on span "Donuts" at bounding box center [282, 121] width 139 height 18
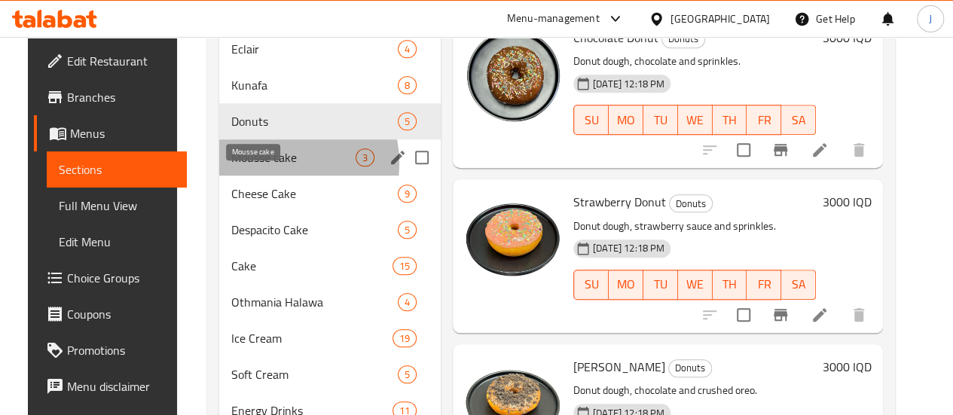
click at [257, 166] on span "Mousse cake" at bounding box center [293, 157] width 124 height 18
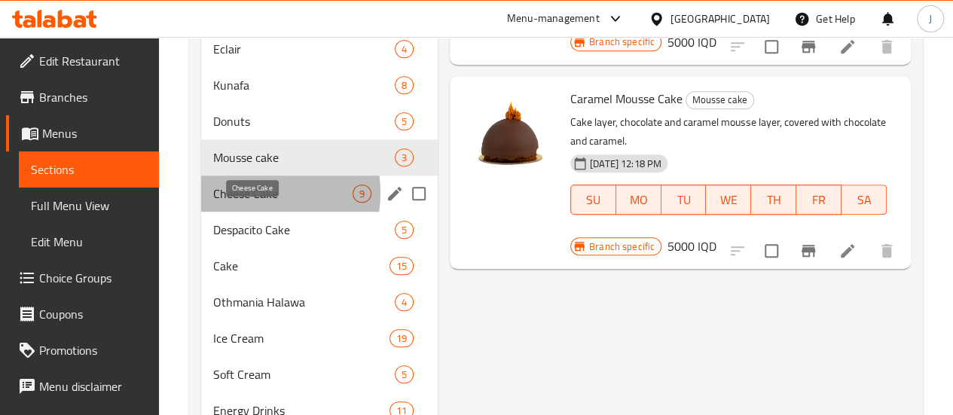
click at [252, 203] on span "Cheese Cake" at bounding box center [282, 193] width 139 height 18
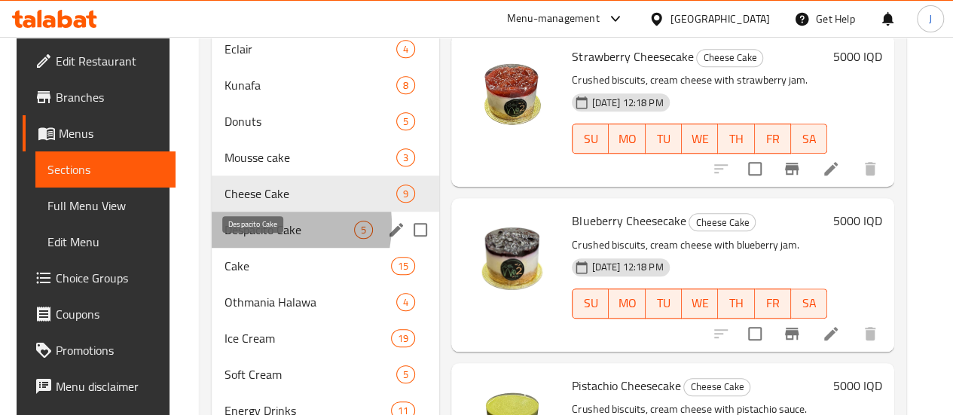
click at [250, 239] on span "Despacito Cake" at bounding box center [289, 230] width 130 height 18
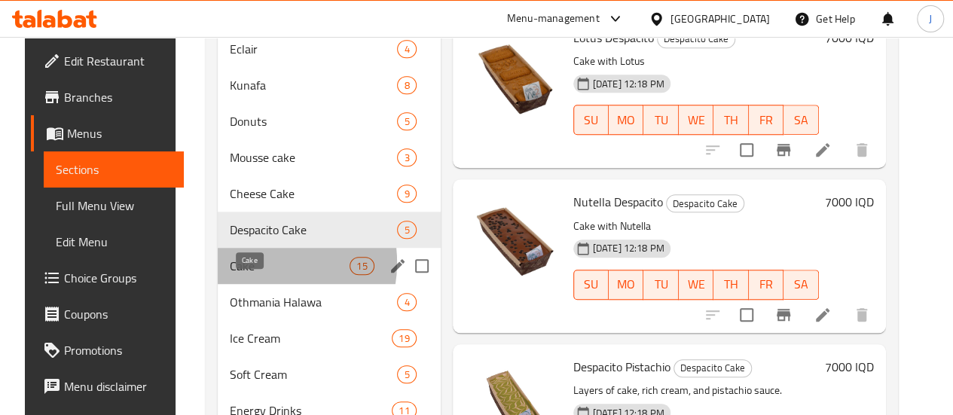
click at [245, 275] on span "Cake" at bounding box center [290, 266] width 120 height 18
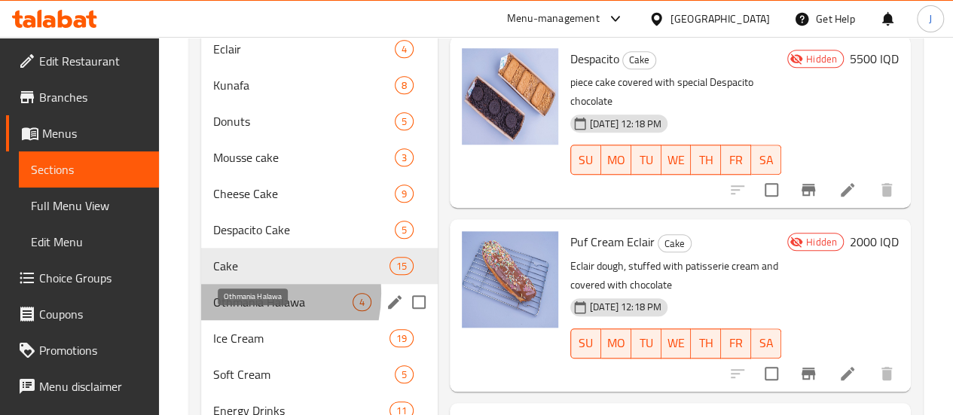
click at [244, 311] on span "Othmania Halawa" at bounding box center [282, 302] width 139 height 18
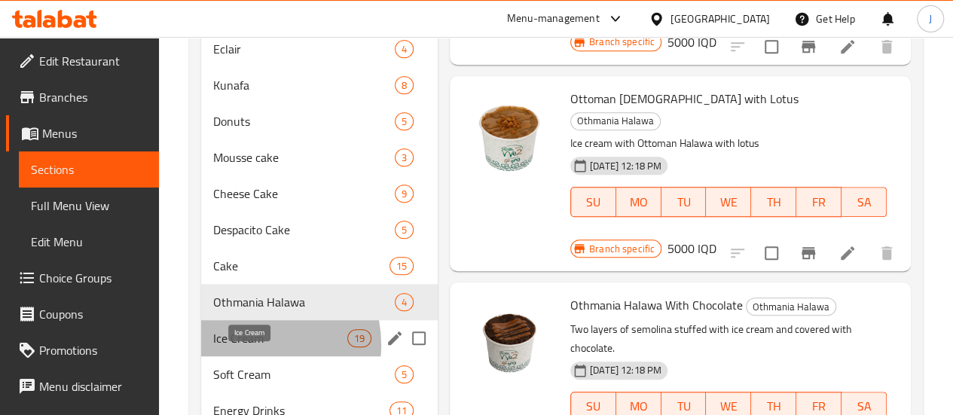
click at [243, 347] on span "Ice Cream" at bounding box center [280, 338] width 134 height 18
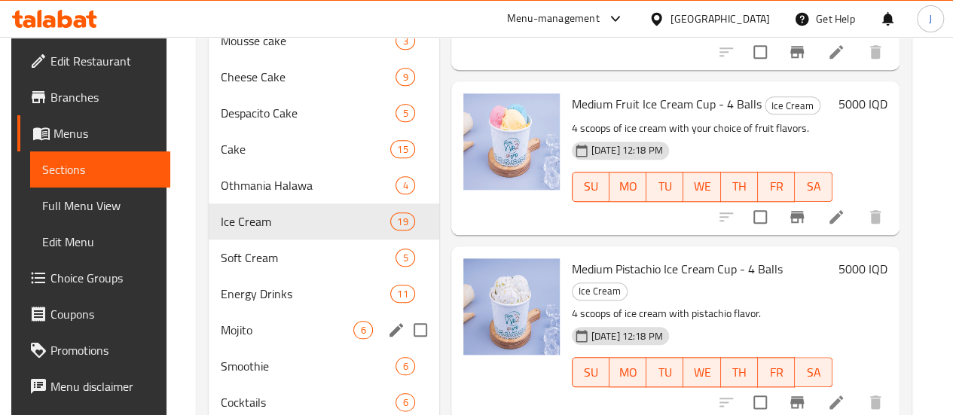
scroll to position [672, 0]
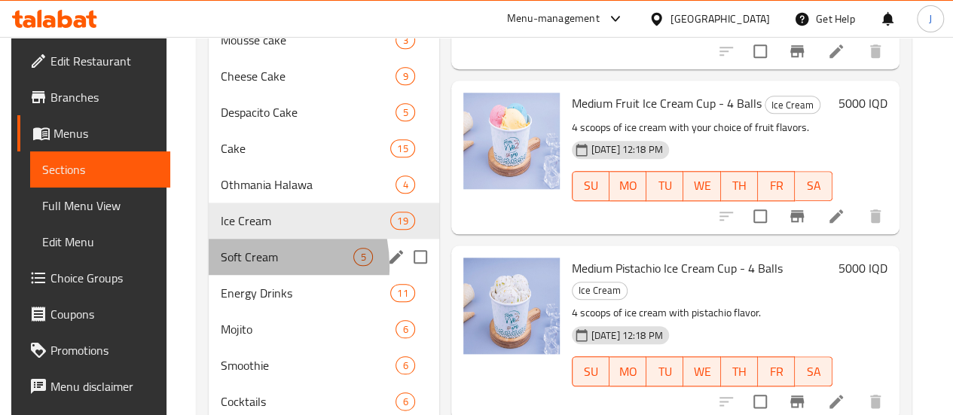
click at [230, 275] on div "Soft Cream 5" at bounding box center [324, 257] width 230 height 36
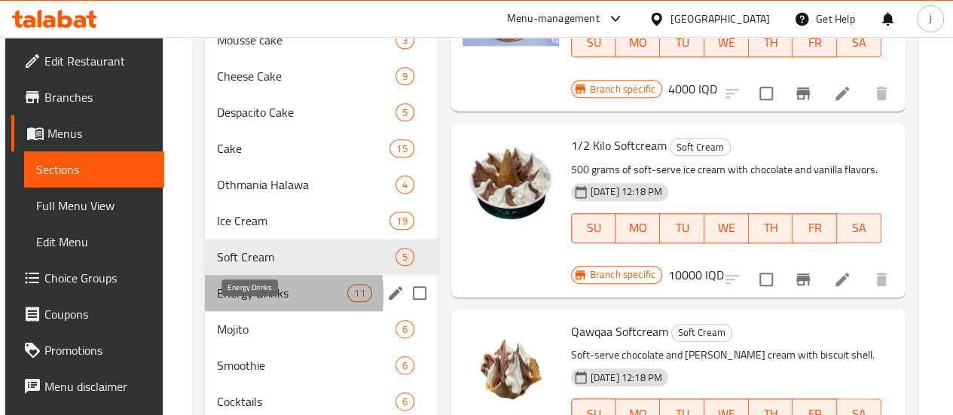
click at [231, 302] on span "Energy Drinks" at bounding box center [282, 293] width 131 height 18
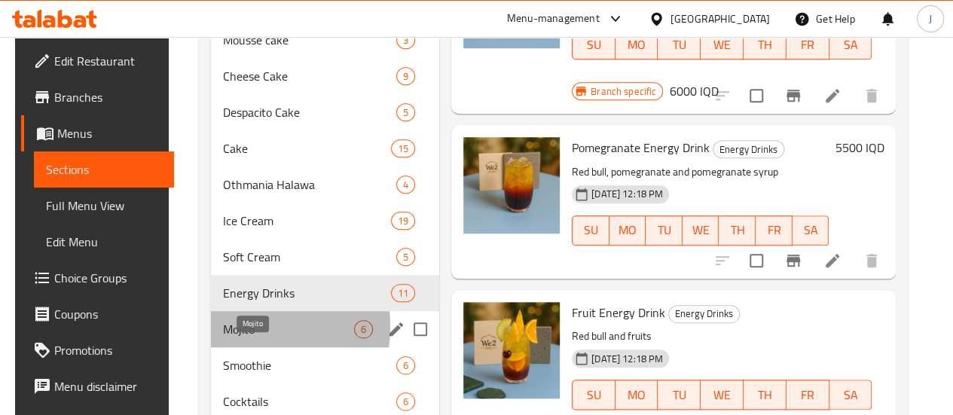
click at [230, 338] on span "Mojito" at bounding box center [288, 329] width 131 height 18
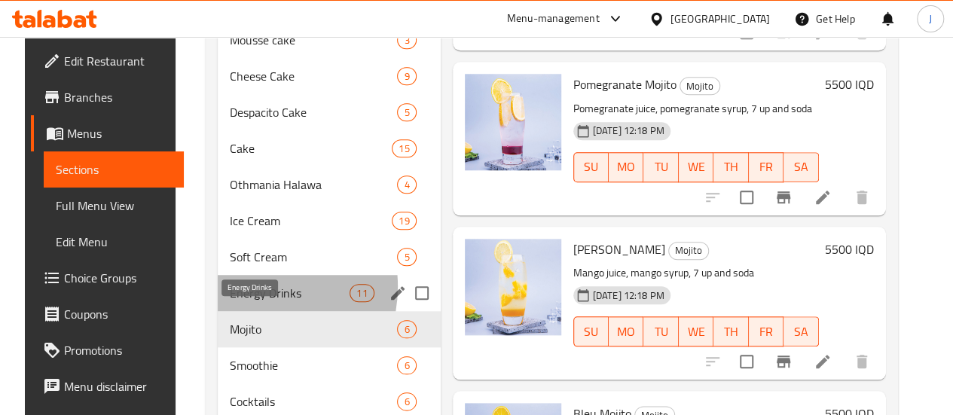
click at [233, 302] on span "Energy Drinks" at bounding box center [290, 293] width 120 height 18
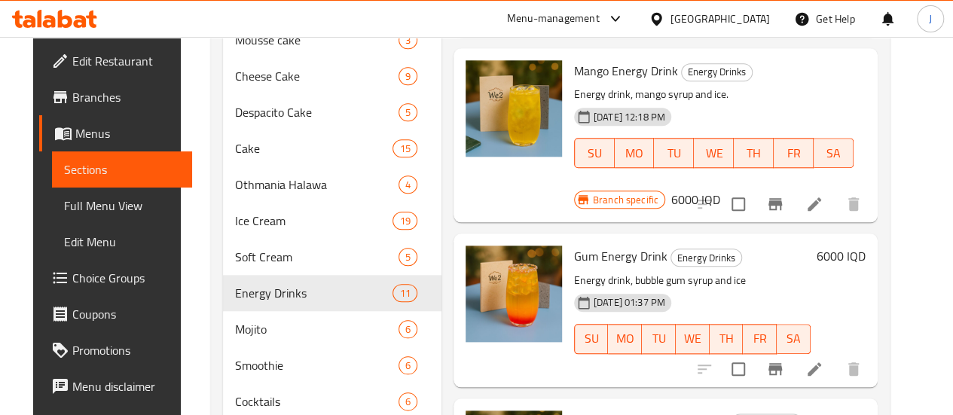
scroll to position [848, 0]
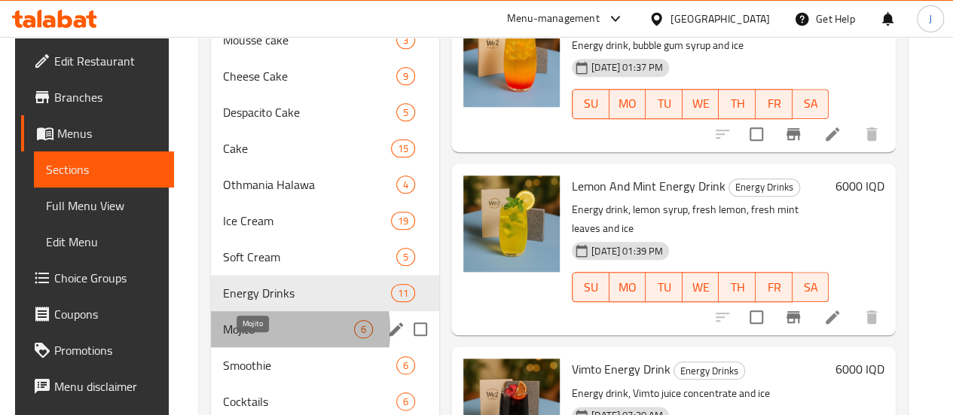
click at [248, 338] on span "Mojito" at bounding box center [288, 329] width 131 height 18
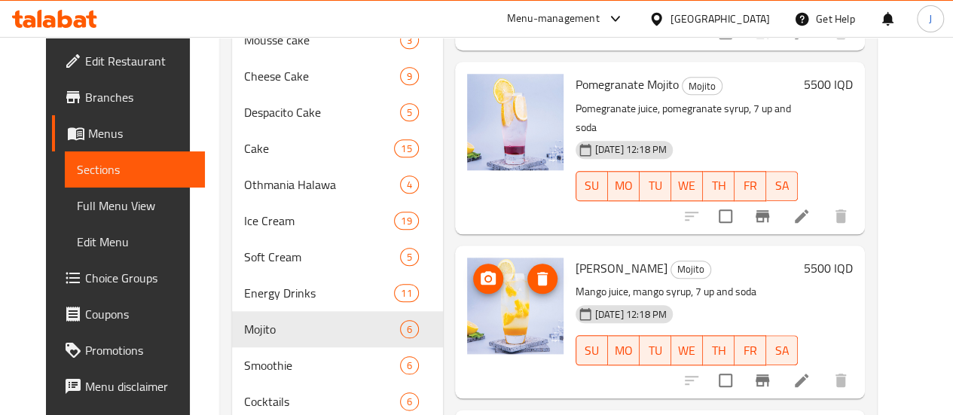
scroll to position [855, 0]
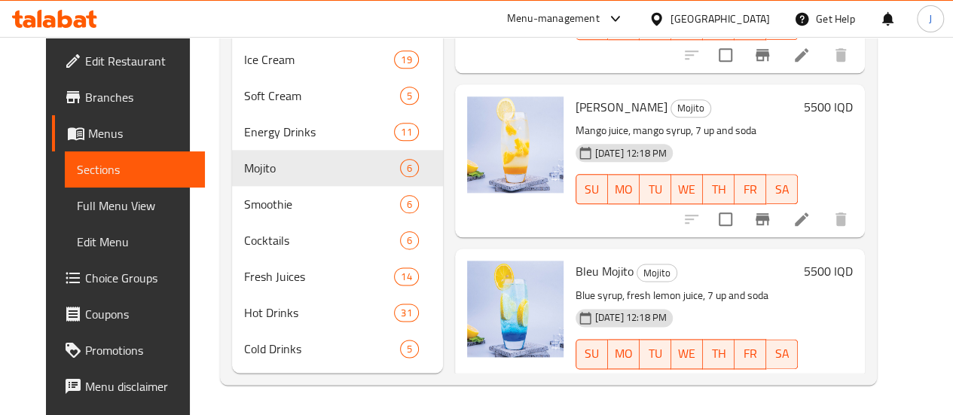
click at [624, 16] on icon at bounding box center [615, 19] width 18 height 18
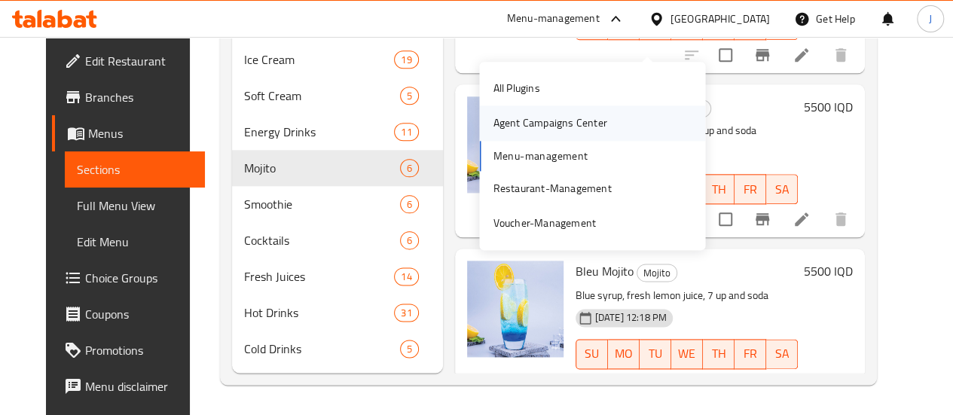
click at [509, 114] on div "Agent Campaigns Center" at bounding box center [549, 122] width 114 height 17
